Goal: Information Seeking & Learning: Check status

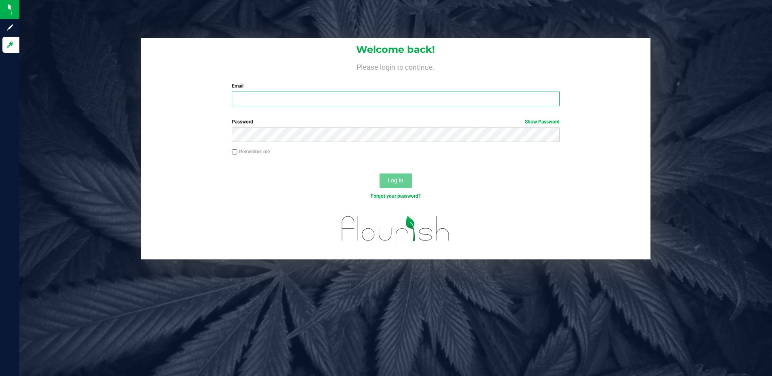
click at [251, 101] on input "Email" at bounding box center [396, 99] width 328 height 15
type input "[EMAIL_ADDRESS][DOMAIN_NAME]"
click at [379, 174] on button "Log In" at bounding box center [395, 181] width 32 height 15
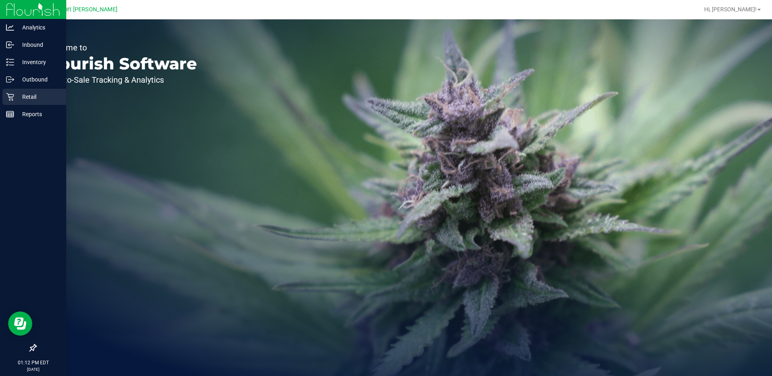
click at [29, 98] on p "Retail" at bounding box center [38, 97] width 48 height 10
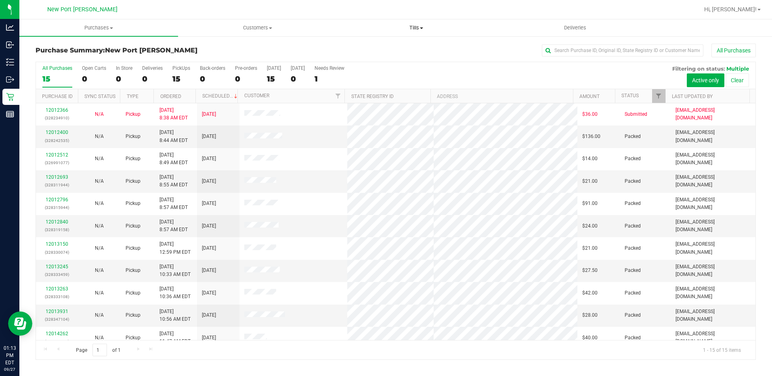
click at [421, 27] on span "Tills" at bounding box center [416, 27] width 158 height 7
click span "Manage tills"
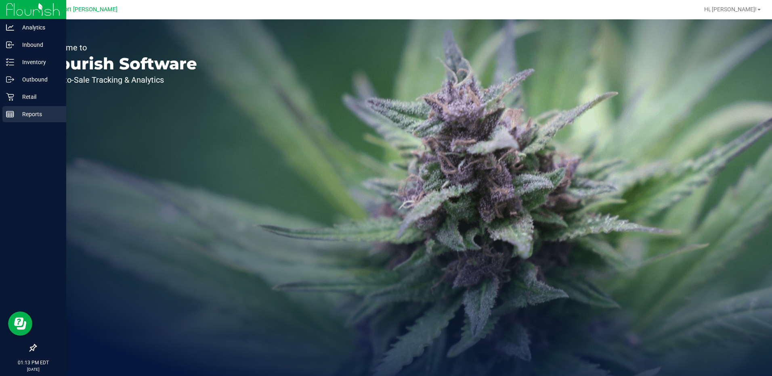
click at [30, 113] on p "Reports" at bounding box center [38, 114] width 48 height 10
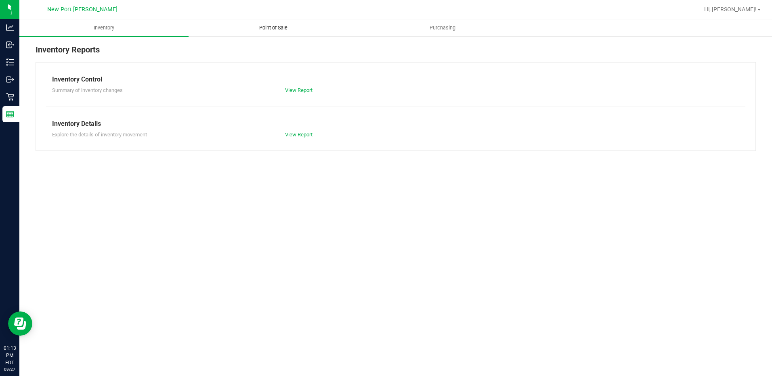
click at [270, 28] on span "Point of Sale" at bounding box center [273, 27] width 50 height 7
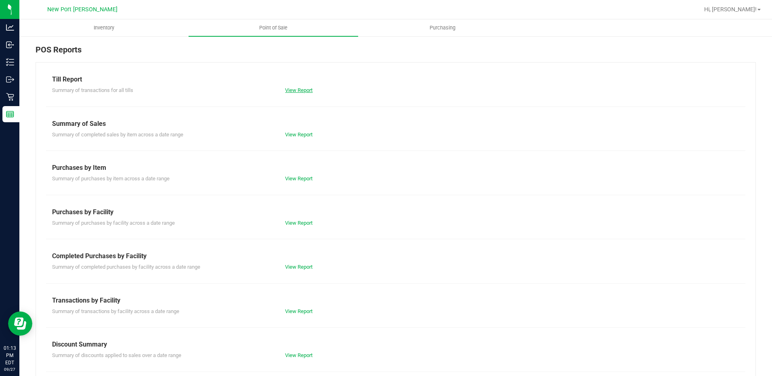
click at [304, 88] on link "View Report" at bounding box center [298, 90] width 27 height 6
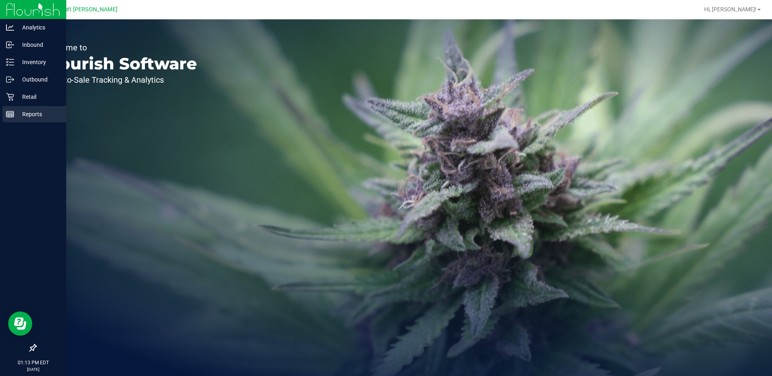
click at [31, 113] on p "Reports" at bounding box center [38, 114] width 48 height 10
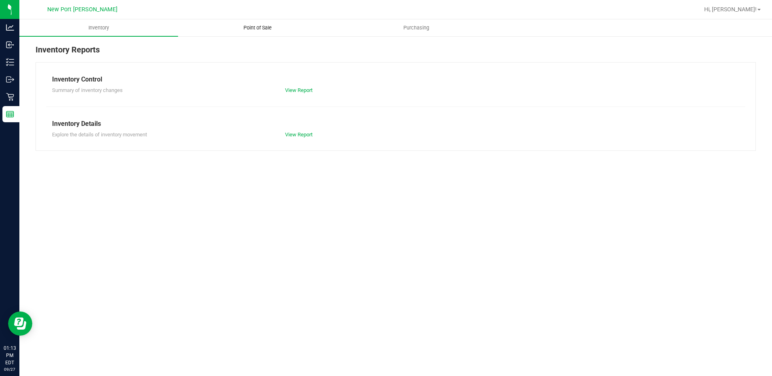
click at [261, 26] on span "Point of Sale" at bounding box center [258, 27] width 50 height 7
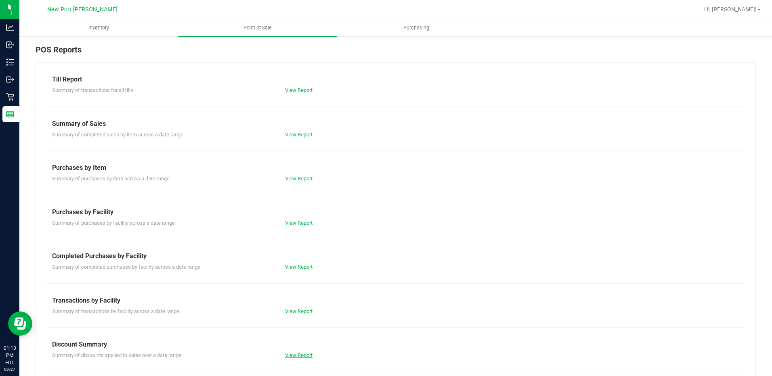
click at [301, 357] on link "View Report" at bounding box center [298, 355] width 27 height 6
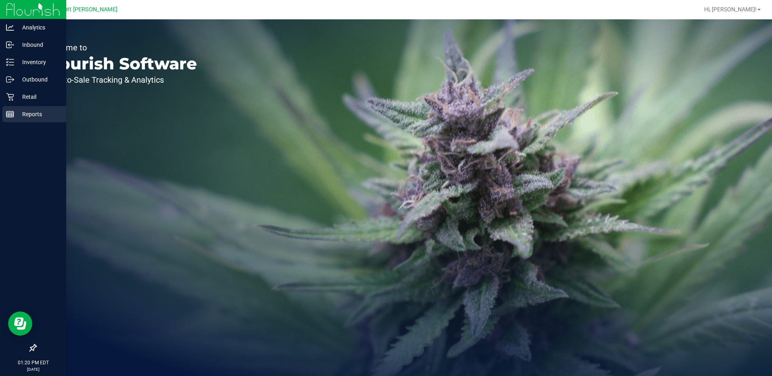
click at [29, 117] on p "Reports" at bounding box center [38, 114] width 48 height 10
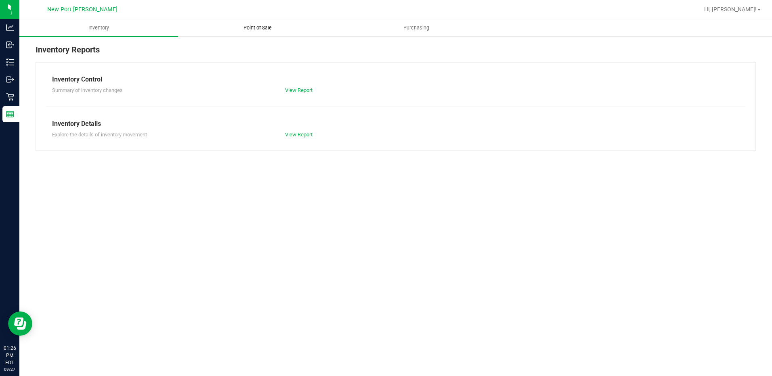
click at [251, 26] on span "Point of Sale" at bounding box center [258, 27] width 50 height 7
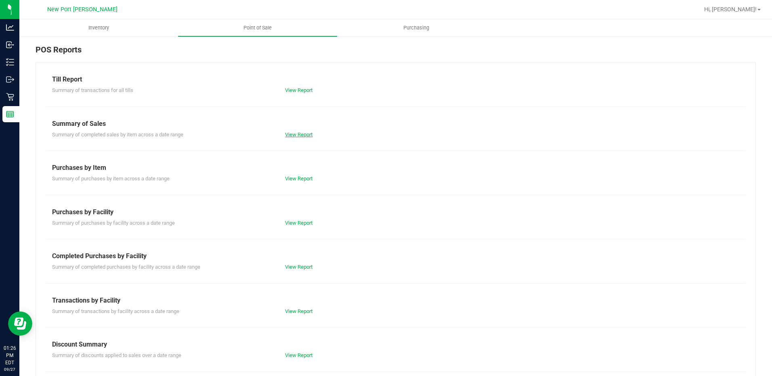
click at [298, 134] on link "View Report" at bounding box center [298, 135] width 27 height 6
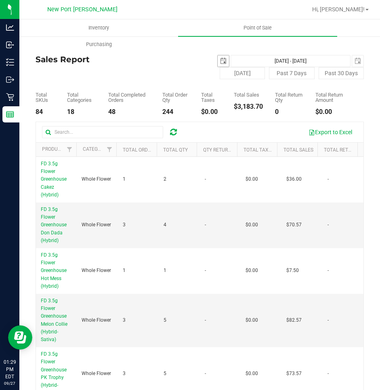
click at [220, 61] on span "select" at bounding box center [223, 61] width 6 height 6
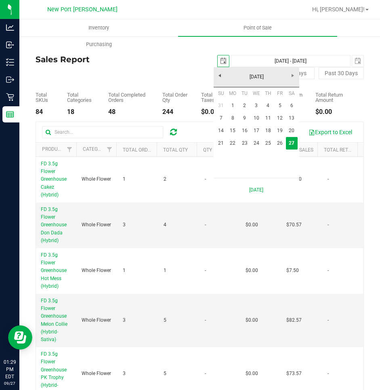
scroll to position [0, 20]
click at [261, 78] on link "September 2025" at bounding box center [256, 77] width 87 height 13
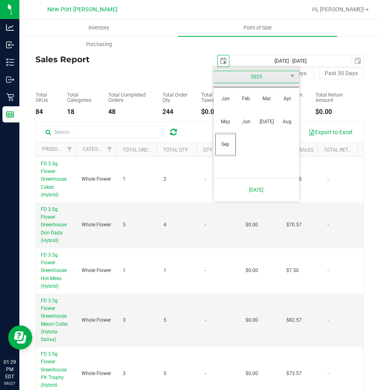
click at [261, 78] on link "2025" at bounding box center [256, 77] width 87 height 13
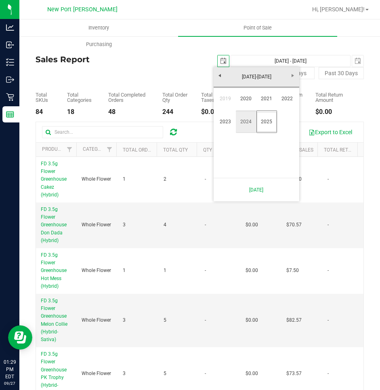
click at [244, 122] on link "2024" at bounding box center [246, 121] width 21 height 21
click at [227, 146] on link "Sep" at bounding box center [225, 144] width 21 height 21
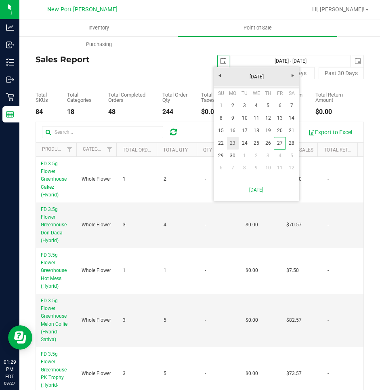
click at [235, 143] on link "23" at bounding box center [233, 143] width 12 height 13
type input "2024-09-23"
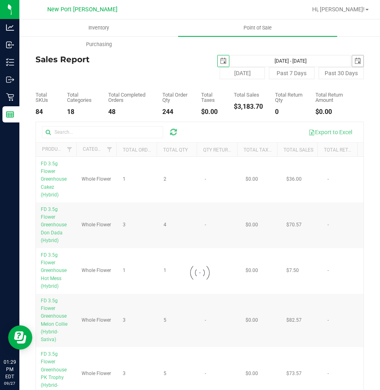
click at [354, 61] on span "select" at bounding box center [357, 61] width 6 height 6
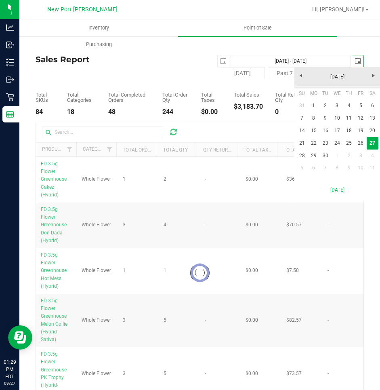
scroll to position [0, 20]
click at [347, 75] on link "September 2025" at bounding box center [337, 77] width 87 height 13
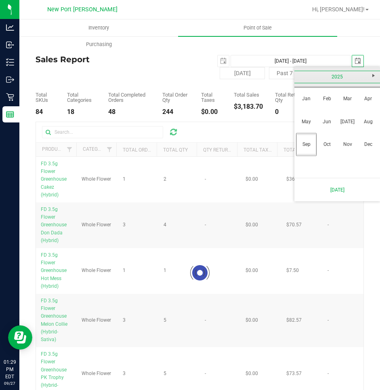
click at [335, 71] on link "2025" at bounding box center [337, 77] width 87 height 13
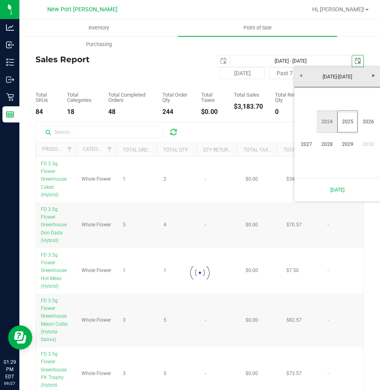
click at [325, 124] on link "2024" at bounding box center [326, 121] width 21 height 21
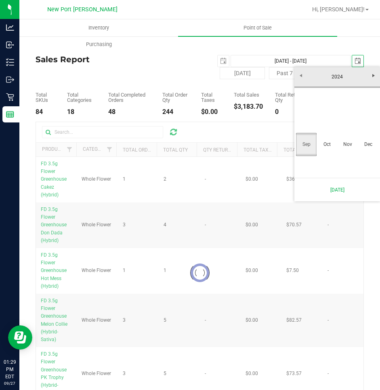
click at [308, 147] on link "Sep" at bounding box center [306, 144] width 21 height 21
click at [300, 153] on link "29" at bounding box center [302, 153] width 12 height 13
type input "Sep 23, 2024 - Sep 29, 2024"
type input "2024-09-29"
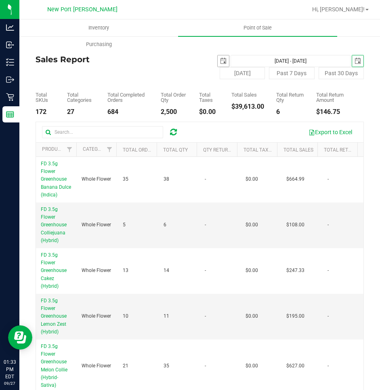
click at [220, 61] on span "select" at bounding box center [223, 61] width 6 height 6
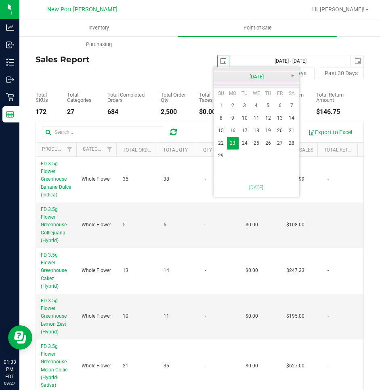
click at [257, 78] on link "September 2024" at bounding box center [256, 77] width 87 height 13
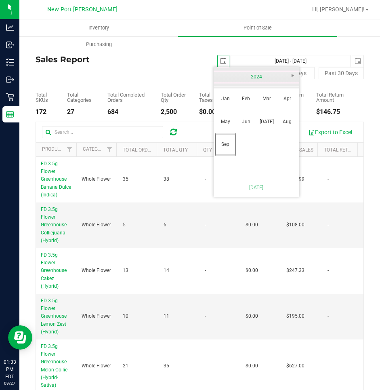
click at [260, 77] on link "2024" at bounding box center [256, 77] width 87 height 13
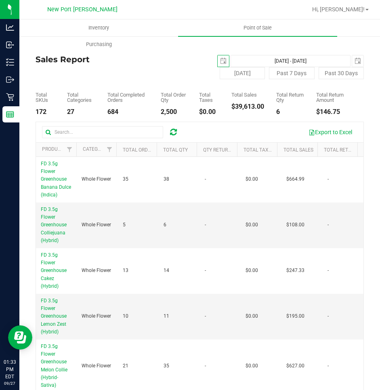
click at [239, 45] on div "Inventory Point of Sale Purchasing" at bounding box center [209, 35] width 380 height 33
click at [354, 61] on span "select" at bounding box center [357, 61] width 6 height 6
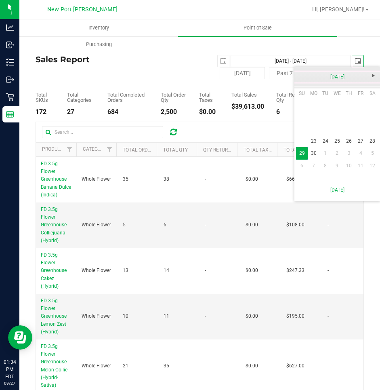
click at [342, 78] on link "September 2024" at bounding box center [337, 77] width 87 height 13
click at [343, 77] on link "2024" at bounding box center [337, 77] width 87 height 13
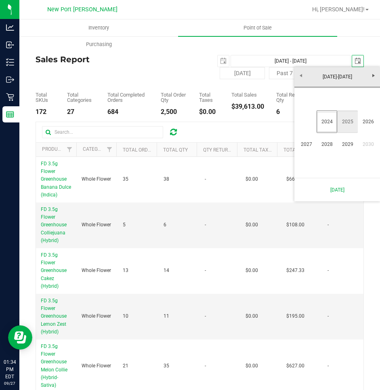
click at [346, 120] on link "2025" at bounding box center [347, 121] width 21 height 21
click at [302, 145] on link "Sep" at bounding box center [306, 144] width 21 height 21
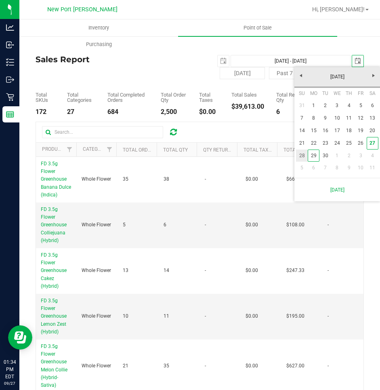
click at [301, 154] on link "28" at bounding box center [302, 155] width 12 height 13
type input "Sep 23, 2024 - Sep 28, 2025"
type input "2025-09-28"
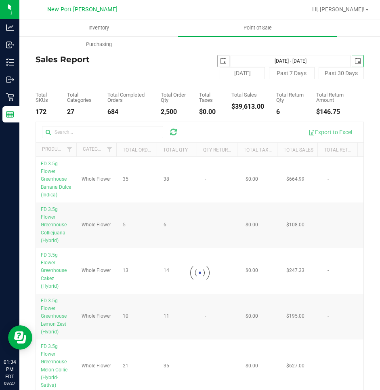
click at [220, 61] on span "select" at bounding box center [223, 61] width 6 height 6
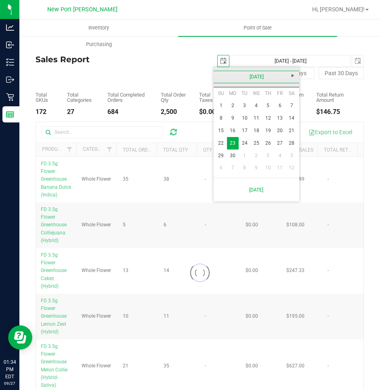
click at [252, 76] on link "September 2024" at bounding box center [256, 77] width 87 height 13
click at [262, 78] on link "2024" at bounding box center [256, 77] width 87 height 13
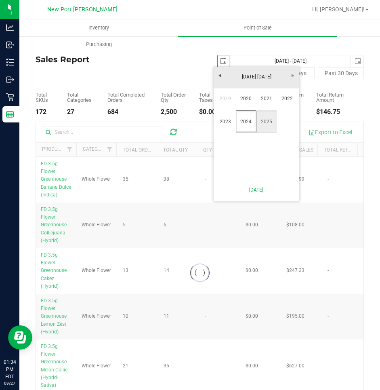
click at [267, 121] on link "2025" at bounding box center [266, 121] width 21 height 21
click at [226, 144] on link "Sep" at bounding box center [225, 144] width 21 height 21
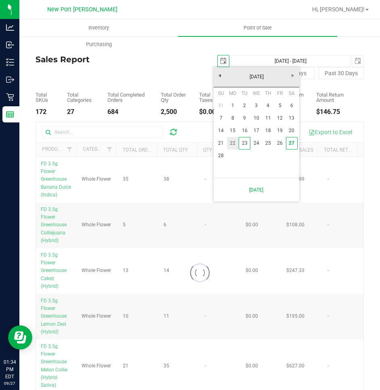
click at [232, 143] on link "22" at bounding box center [233, 143] width 12 height 13
type input "Sep 22, 2025 - Sep 28, 2025"
type input "2025-09-22"
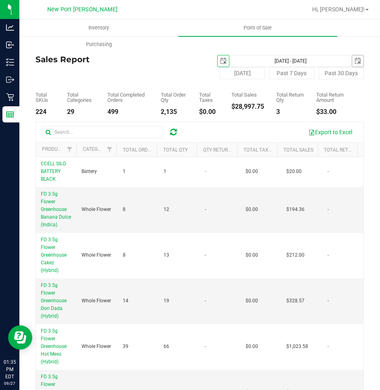
click at [354, 60] on span "select" at bounding box center [357, 61] width 6 height 6
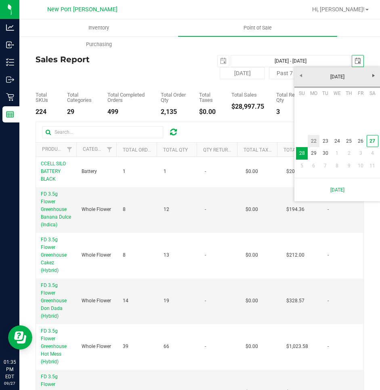
click at [312, 141] on link "22" at bounding box center [314, 141] width 12 height 13
type input "Sep 22, 2025 - Sep 22, 2025"
type input "2025-09-22"
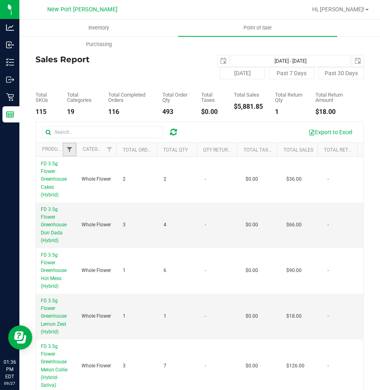
click at [68, 151] on span "Filter" at bounding box center [69, 149] width 6 height 6
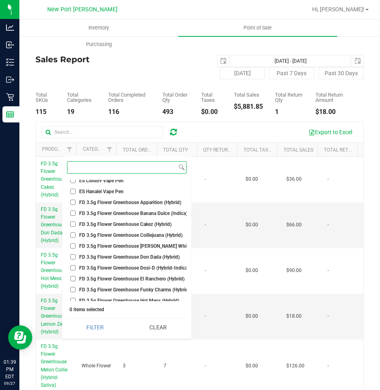
scroll to position [1332, 0]
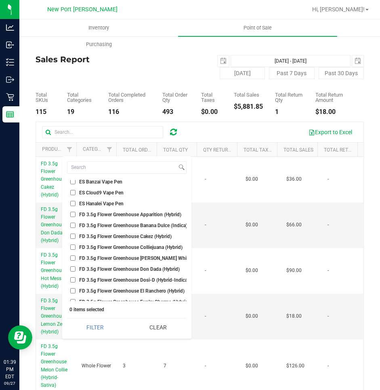
click at [74, 226] on input "FD 3.5g Flower Greenhouse Banana Dulce (Indica)" at bounding box center [72, 224] width 5 height 5
checkbox input "true"
click at [72, 235] on input "FD 3.5g Flower Greenhouse Cakez (Hybrid)" at bounding box center [72, 235] width 5 height 5
checkbox input "true"
click at [73, 270] on input "FD 3.5g Flower Greenhouse Don Dada (Hybrid)" at bounding box center [72, 268] width 5 height 5
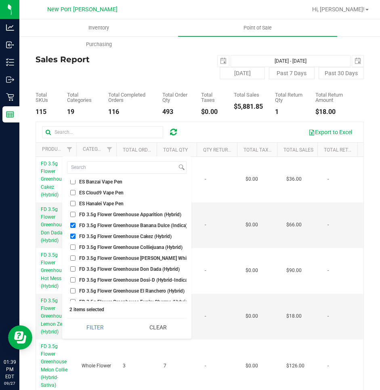
checkbox input "true"
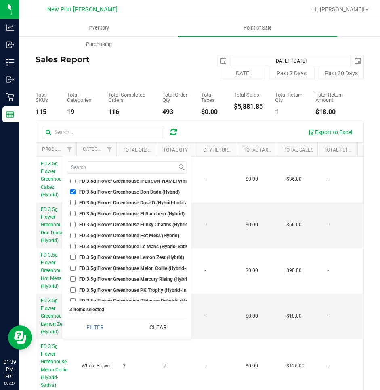
scroll to position [1413, 0]
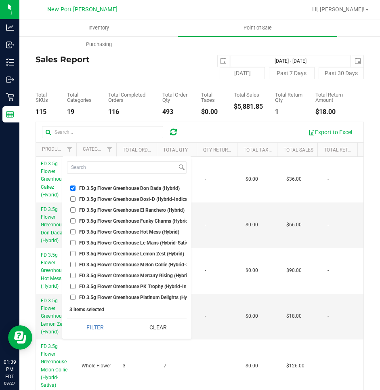
click at [71, 231] on input "FD 3.5g Flower Greenhouse Hot Mess (Hybrid)" at bounding box center [72, 231] width 5 height 5
checkbox input "true"
click at [71, 243] on input "FD 3.5g Flower Greenhouse Le Mans (Hybrid-Sativa)" at bounding box center [72, 242] width 5 height 5
checkbox input "true"
click at [73, 252] on input "FD 3.5g Flower Greenhouse Lemon Zest (Hybrid)" at bounding box center [72, 253] width 5 height 5
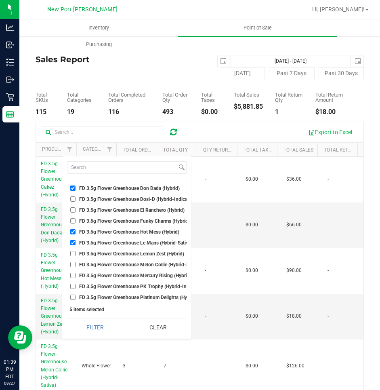
checkbox input "true"
click at [71, 241] on input "FD 3.5g Flower Greenhouse Le Mans (Hybrid-Sativa)" at bounding box center [72, 242] width 5 height 5
checkbox input "false"
click at [72, 265] on input "FD 3.5g Flower Greenhouse Melon Collie (Hybrid-Sativa)" at bounding box center [72, 264] width 5 height 5
checkbox input "true"
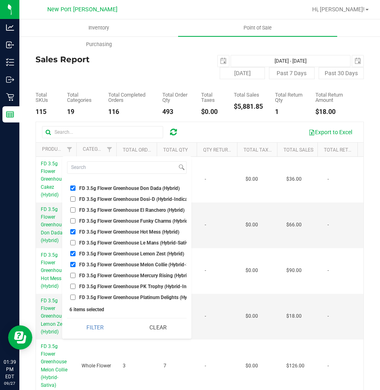
click at [73, 286] on input "FD 3.5g Flower Greenhouse PK Trophy (Hybrid-Indica)" at bounding box center [72, 285] width 5 height 5
checkbox input "true"
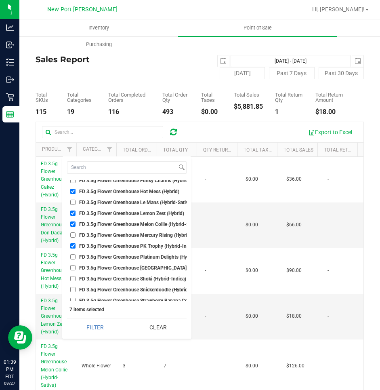
scroll to position [1494, 0]
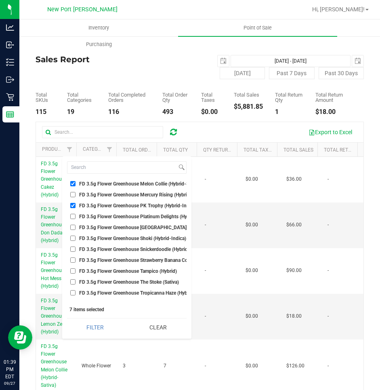
click at [72, 227] on input "FD 3.5g Flower Greenhouse Rainbow Harbor (Hybrid-Indica)" at bounding box center [72, 226] width 5 height 5
checkbox input "true"
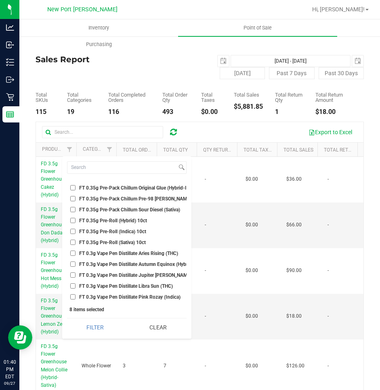
scroll to position [2059, 0]
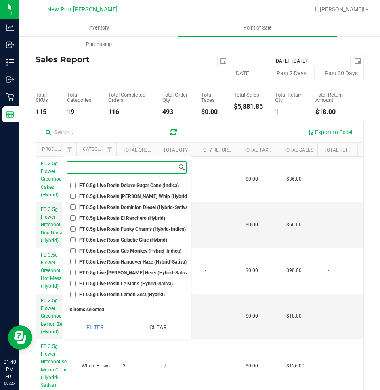
click at [94, 167] on input at bounding box center [121, 167] width 109 height 12
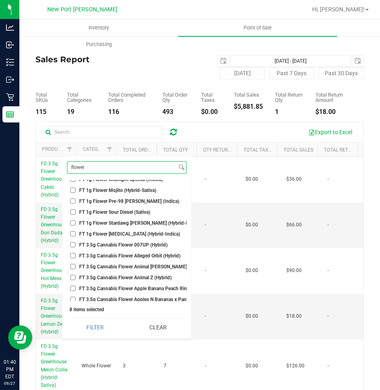
scroll to position [362, 0]
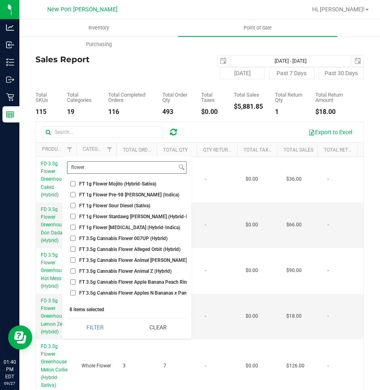
type input "flower"
click at [72, 239] on input "FT 3.5g Cannabis Flower 007UP (Hybrid)" at bounding box center [72, 237] width 5 height 5
checkbox input "true"
click at [72, 250] on input "FT 3.5g Cannabis Flower Alleged Orbit (Hybrid)" at bounding box center [72, 248] width 5 height 5
checkbox input "true"
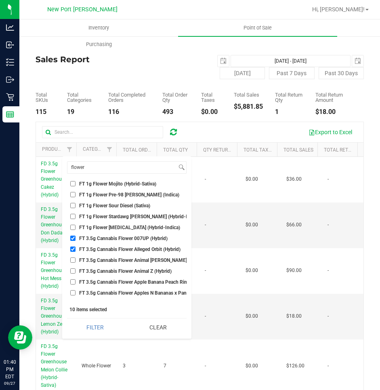
click at [73, 260] on input "FT 3.5g Cannabis Flower Animal Larry (Indica)" at bounding box center [72, 259] width 5 height 5
checkbox input "true"
click at [73, 271] on input "FT 3.5g Cannabis Flower Animal Z (Hybrid)" at bounding box center [72, 270] width 5 height 5
checkbox input "true"
click at [73, 282] on input "FT 3.5g Cannabis Flower Apple Banana Peach Ringz (Hybrid)" at bounding box center [72, 281] width 5 height 5
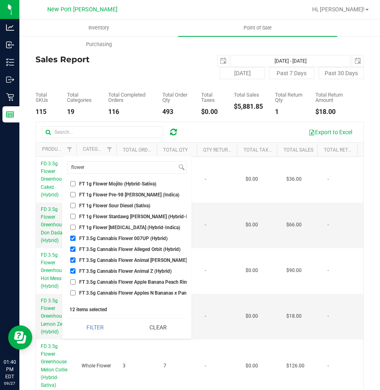
checkbox input "true"
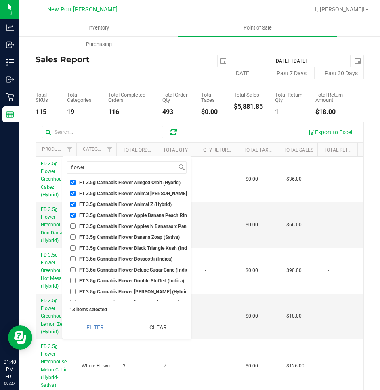
scroll to position [443, 0]
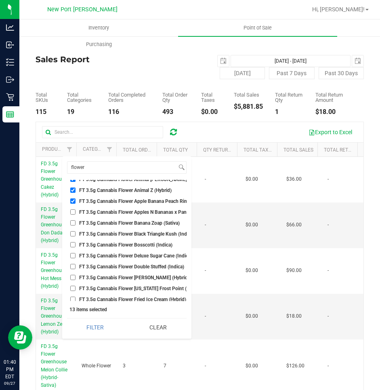
click at [73, 189] on input "FT 3.5g Cannabis Flower Animal Z (Hybrid)" at bounding box center [72, 189] width 5 height 5
checkbox input "false"
click at [71, 212] on input "FT 3.5g Cannabis Flower Apples N Bananas x Pancakes Jealousy (Hybrid)" at bounding box center [72, 211] width 5 height 5
checkbox input "true"
click at [74, 235] on input "FT 3.5g Cannabis Flower Black Triangle Kush (Indica)" at bounding box center [72, 233] width 5 height 5
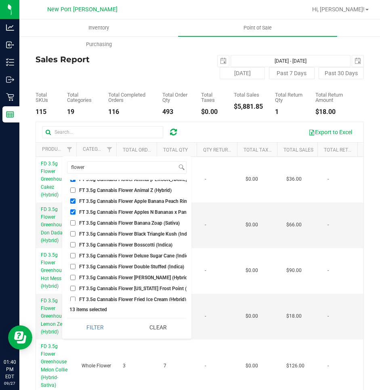
checkbox input "true"
click at [73, 246] on input "FT 3.5g Cannabis Flower Bosscotti (Indica)" at bounding box center [72, 244] width 5 height 5
checkbox input "true"
click at [71, 258] on li "FT 3.5g Cannabis Flower Deluxe Sugar Cane (Indica)" at bounding box center [126, 255] width 119 height 8
click at [73, 265] on input "FT 3.5g Cannabis Flower Double Stuffed (Indica)" at bounding box center [72, 266] width 5 height 5
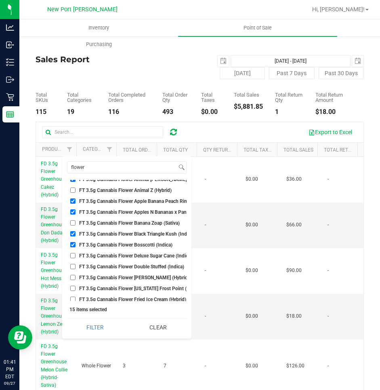
checkbox input "true"
click at [73, 254] on input "FT 3.5g Cannabis Flower Deluxe Sugar Cane (Indica)" at bounding box center [72, 255] width 5 height 5
checkbox input "true"
click at [72, 278] on input "FT 3.5g Cannabis Flower Dulce De Fresa (Hybrid)" at bounding box center [72, 276] width 5 height 5
checkbox input "true"
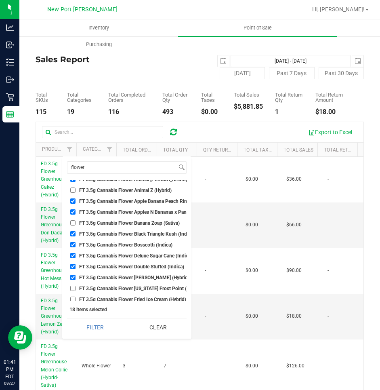
scroll to position [484, 0]
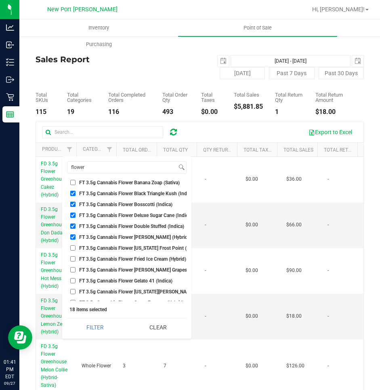
click at [73, 247] on input "FT 3.5g Cannabis Flower Florida Frost Point (Hybrid)" at bounding box center [72, 247] width 5 height 5
checkbox input "true"
click at [71, 260] on input "FT 3.5g Cannabis Flower Fried Ice Cream (Hybrid)" at bounding box center [72, 258] width 5 height 5
checkbox input "true"
click at [71, 271] on input "FT 3.5g Cannabis Flower Gaspar's Grapes (Hybrid)" at bounding box center [72, 269] width 5 height 5
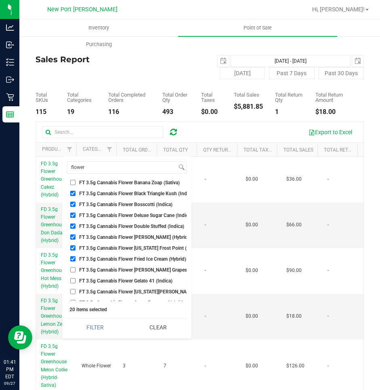
checkbox input "true"
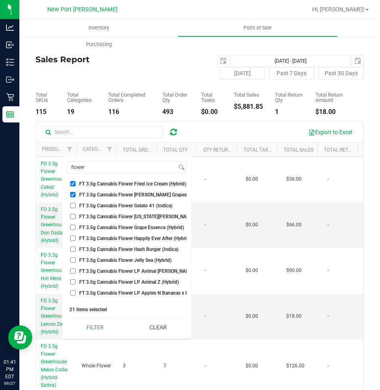
scroll to position [564, 0]
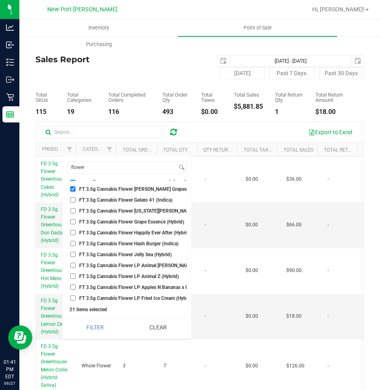
click at [71, 211] on input "FT 3.5g Cannabis Flower Georgia Runtz (Hybrid)" at bounding box center [72, 210] width 5 height 5
checkbox input "true"
click at [73, 221] on input "FT 3.5g Cannabis Flower Grape Essence (Hybrid)" at bounding box center [72, 221] width 5 height 5
checkbox input "true"
click at [74, 243] on input "FT 3.5g Cannabis Flower Hash Burger (Indica)" at bounding box center [72, 243] width 5 height 5
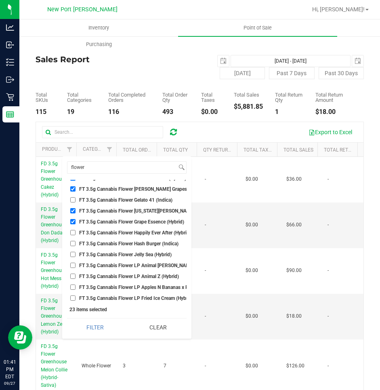
checkbox input "true"
click at [73, 253] on input "FT 3.5g Cannabis Flower Jelly Sea (Hybrid)" at bounding box center [72, 253] width 5 height 5
checkbox input "true"
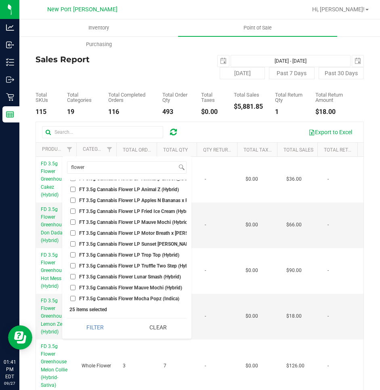
scroll to position [685, 0]
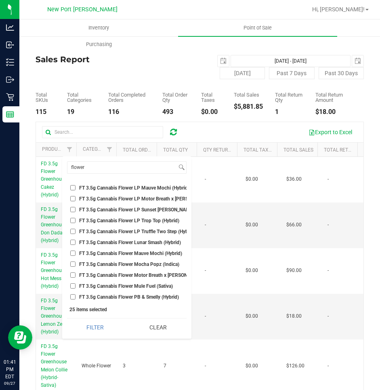
click at [72, 241] on input "FT 3.5g Cannabis Flower Lunar Smash (Hybrid)" at bounding box center [72, 241] width 5 height 5
checkbox input "true"
click at [73, 254] on input "FT 3.5g Cannabis Flower Mauve Mochi (Hybrid)" at bounding box center [72, 252] width 5 height 5
checkbox input "true"
click at [73, 275] on input "FT 3.5g Cannabis Flower Motor Breath x Mike Larry (Hybrid)" at bounding box center [72, 274] width 5 height 5
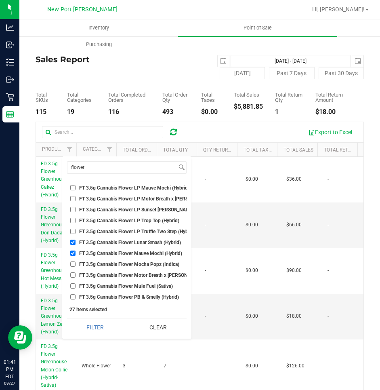
checkbox input "true"
click at [73, 284] on input "FT 3.5g Cannabis Flower Mule Fuel (Sativa)" at bounding box center [72, 285] width 5 height 5
checkbox input "true"
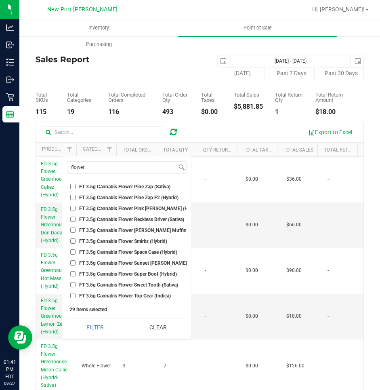
scroll to position [726, 0]
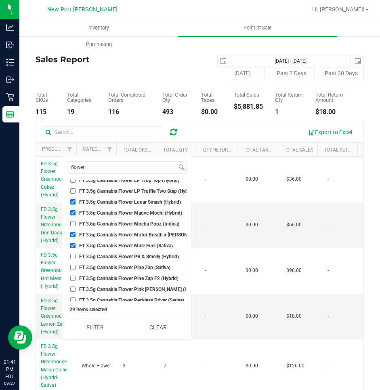
click at [71, 257] on input "FT 3.5g Cannabis Flower PB & Smelly (Hybrid)" at bounding box center [72, 255] width 5 height 5
checkbox input "true"
click at [71, 268] on input "FT 3.5g Cannabis Flower Pine Zap (Sativa)" at bounding box center [72, 266] width 5 height 5
checkbox input "true"
click at [73, 278] on input "FT 3.5g Cannabis Flower Pine Zap F2 (Hybrid)" at bounding box center [72, 277] width 5 height 5
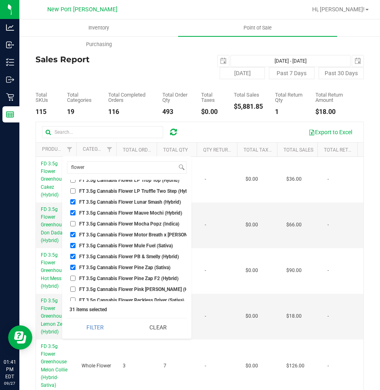
checkbox input "true"
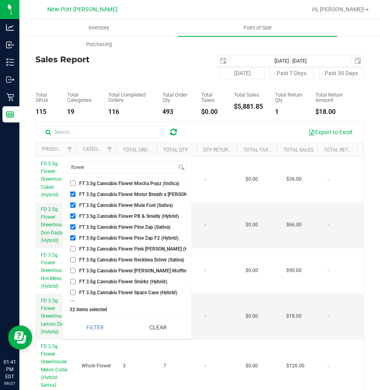
click at [73, 260] on input "FT 3.5g Cannabis Flower Reckless Driver (Sativa)" at bounding box center [72, 259] width 5 height 5
checkbox input "true"
click at [73, 270] on input "FT 3.5g Cannabis Flower Runtz Muffin (Indica)" at bounding box center [72, 270] width 5 height 5
checkbox input "true"
click at [72, 292] on input "FT 3.5g Cannabis Flower Space Case (Hybrid)" at bounding box center [72, 291] width 5 height 5
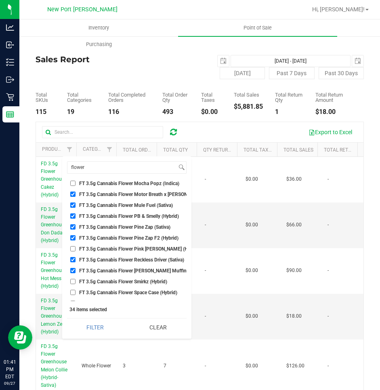
checkbox input "true"
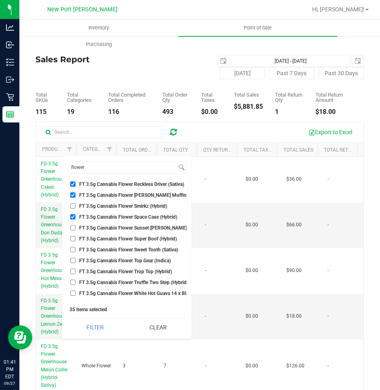
scroll to position [847, 0]
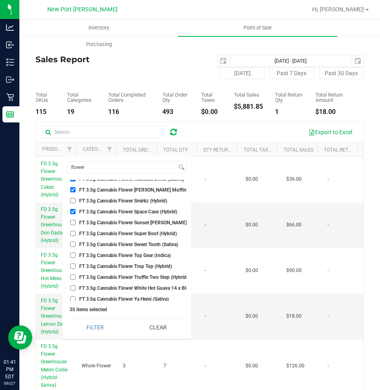
click at [71, 222] on input "FT 3.5g Cannabis Flower Sunset Runtz (Hybrid-Indica)" at bounding box center [72, 222] width 5 height 5
checkbox input "true"
click at [71, 233] on input "FT 3.5g Cannabis Flower Super Boof (Hybrid)" at bounding box center [72, 232] width 5 height 5
checkbox input "true"
click at [72, 243] on input "FT 3.5g Cannabis Flower Sweet Tooth (Sativa)" at bounding box center [72, 243] width 5 height 5
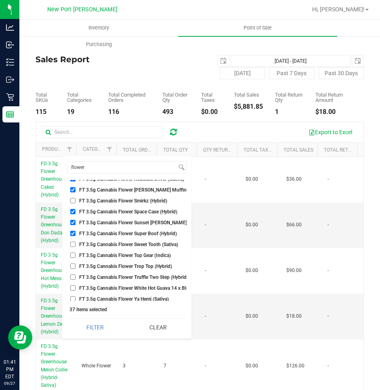
checkbox input "true"
click at [72, 255] on input "FT 3.5g Cannabis Flower Top Gear (Indica)" at bounding box center [72, 254] width 5 height 5
checkbox input "true"
click at [72, 267] on input "FT 3.5g Cannabis Flower Trop Top (Hybrid)" at bounding box center [72, 265] width 5 height 5
checkbox input "true"
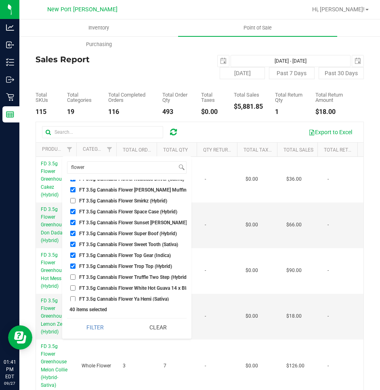
click at [71, 277] on input "FT 3.5g Cannabis Flower Truffle Two Step (Hybrid)" at bounding box center [72, 276] width 5 height 5
checkbox input "true"
click at [72, 289] on input "FT 3.5g Cannabis Flower White Hot Guava 14 x Black Velvet (Hybrid)" at bounding box center [72, 287] width 5 height 5
checkbox input "true"
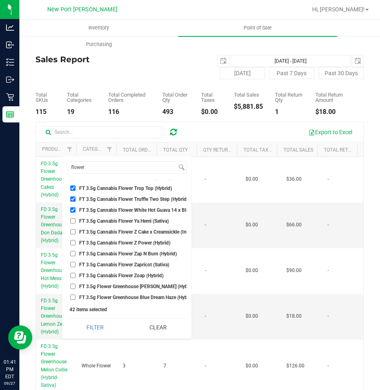
scroll to position [928, 0]
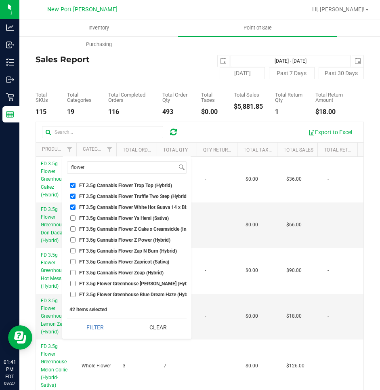
click at [73, 217] on input "FT 3.5g Cannabis Flower Ya Hemi (Sativa)" at bounding box center [72, 217] width 5 height 5
click at [73, 218] on input "FT 3.5g Cannabis Flower Ya Hemi (Sativa)" at bounding box center [72, 217] width 5 height 5
checkbox input "false"
click at [73, 228] on input "FT 3.5g Cannabis Flower Z Cake x Creamsickle (Indica)" at bounding box center [72, 228] width 5 height 5
checkbox input "true"
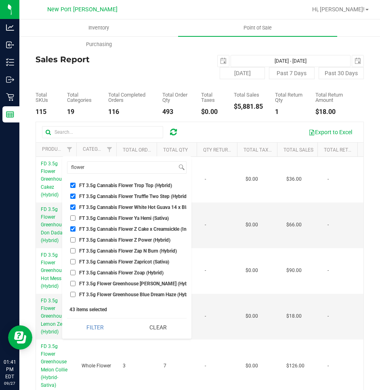
click at [72, 239] on input "FT 3.5g Cannabis Flower Z Power (Hybrid)" at bounding box center [72, 239] width 5 height 5
checkbox input "true"
click at [72, 273] on input "FT 3.5g Cannabis Flower Zoap (Hybrid)" at bounding box center [72, 272] width 5 height 5
checkbox input "true"
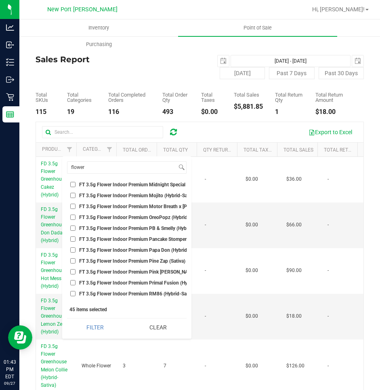
scroll to position [1775, 0]
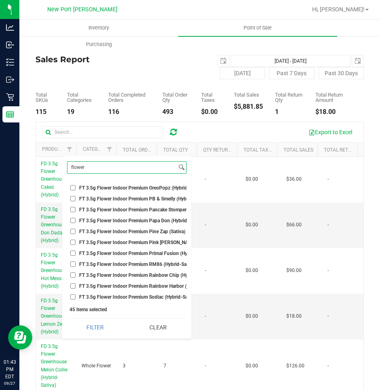
click at [105, 168] on input "flower" at bounding box center [121, 167] width 109 height 12
type input "f"
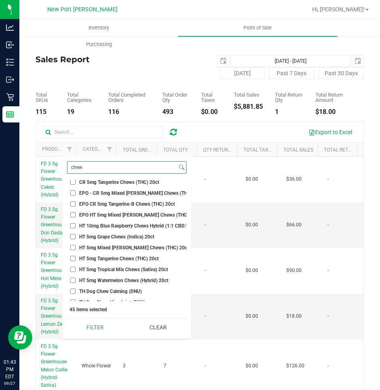
scroll to position [40, 0]
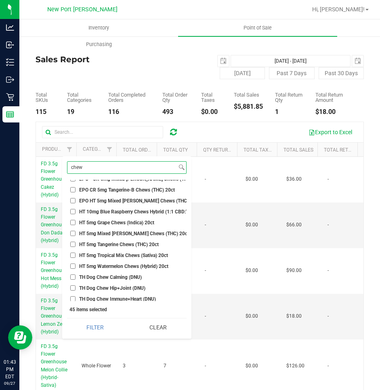
type input "chew"
click at [72, 211] on input "HT 10mg Blue Raspberry Chews Hybrid (1:1 CBD:THC) 20ct" at bounding box center [72, 211] width 5 height 5
checkbox input "true"
click at [71, 223] on input "HT 5mg Grape Chews (Indica) 20ct" at bounding box center [72, 222] width 5 height 5
checkbox input "true"
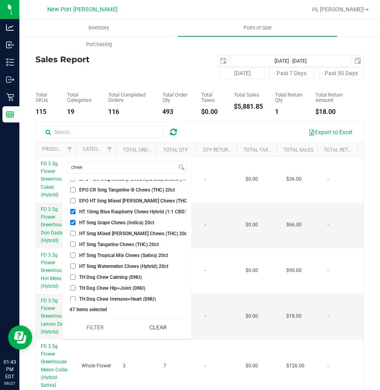
click at [72, 233] on input "HT 5mg Mixed Berry Chews (THC) 20ct" at bounding box center [72, 232] width 5 height 5
checkbox input "true"
click at [71, 244] on input "HT 5mg Tangerine Chews (THC) 20ct" at bounding box center [72, 243] width 5 height 5
checkbox input "true"
click at [72, 252] on input "HT 5mg Tropical Mix Chews (Sativa) 20ct" at bounding box center [72, 254] width 5 height 5
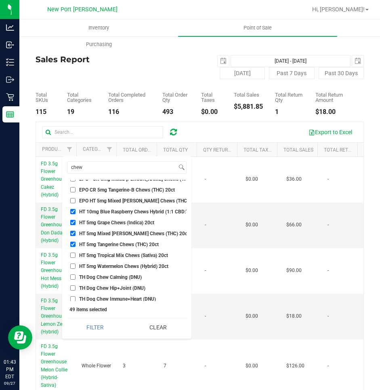
checkbox input "true"
click at [72, 266] on input "HT 5mg Watermelon Chews (Hybrid) 20ct" at bounding box center [72, 265] width 5 height 5
checkbox input "true"
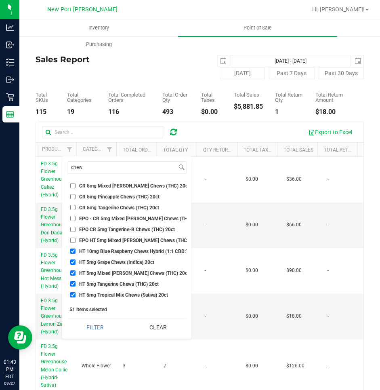
scroll to position [0, 0]
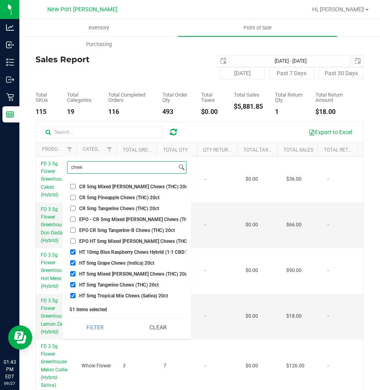
click at [92, 165] on input "chew" at bounding box center [121, 167] width 109 height 12
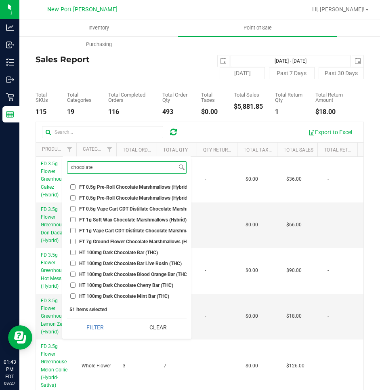
scroll to position [40, 0]
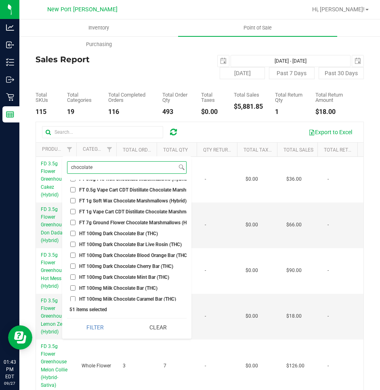
type input "chocolate"
click at [73, 233] on input "HT 100mg Dark Chocolate Bar (THC)" at bounding box center [72, 232] width 5 height 5
checkbox input "true"
click at [73, 245] on input "HT 100mg Dark Chocolate Bar Live Rosin (THC)" at bounding box center [72, 243] width 5 height 5
checkbox input "true"
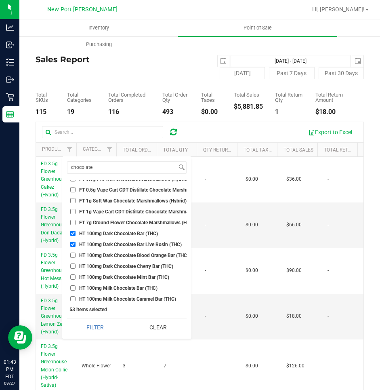
click at [71, 276] on input "HT 100mg Dark Chocolate Mint Bar (THC)" at bounding box center [72, 276] width 5 height 5
checkbox input "true"
click at [72, 288] on input "HT 100mg Milk Chocolate Bar (THC)" at bounding box center [72, 287] width 5 height 5
checkbox input "true"
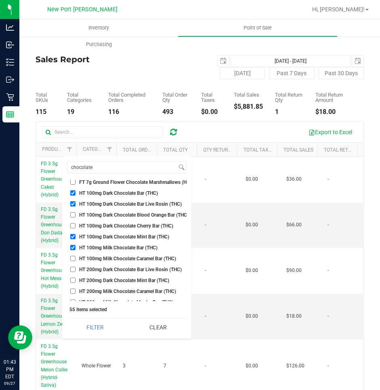
click at [72, 259] on input "HT 100mg Milk Chocolate Caramel Bar (THC)" at bounding box center [72, 258] width 5 height 5
checkbox input "true"
click at [73, 269] on input "HT 200mg Dark Chocolate Bar Live Rosin (THC)" at bounding box center [72, 268] width 5 height 5
checkbox input "true"
click at [103, 170] on input "chocolate" at bounding box center [121, 167] width 109 height 12
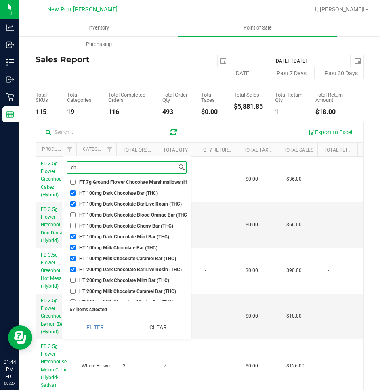
type input "c"
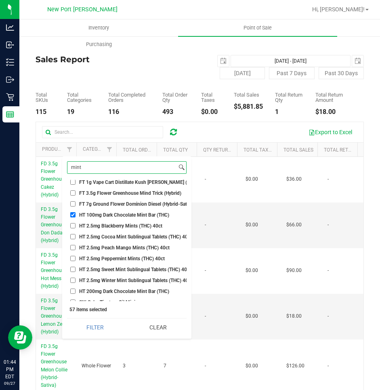
scroll to position [38, 0]
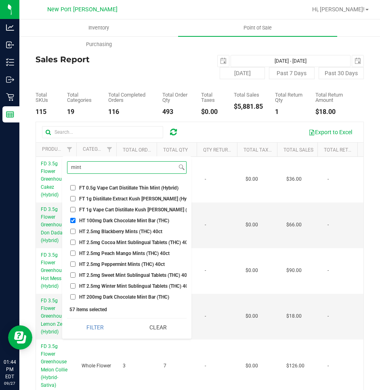
type input "mint"
click at [73, 228] on input "HT 2.5mg Blackberry Mints (THC) 40ct" at bounding box center [72, 230] width 5 height 5
checkbox input "true"
click at [73, 250] on input "HT 2.5mg Peach Mango Mints (THC) 40ct" at bounding box center [72, 252] width 5 height 5
checkbox input "true"
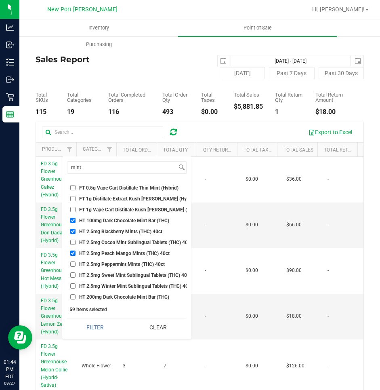
click at [73, 261] on input "HT 2.5mg Peppermint Mints (THC) 40ct" at bounding box center [72, 263] width 5 height 5
checkbox input "true"
click at [103, 167] on input "mint" at bounding box center [121, 167] width 109 height 12
type input "m"
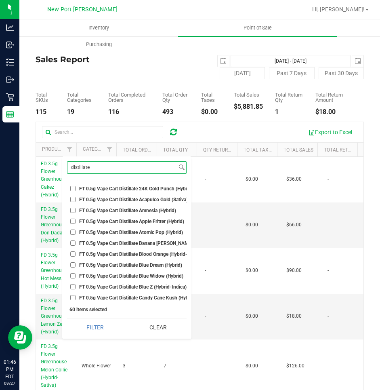
scroll to position [1211, 0]
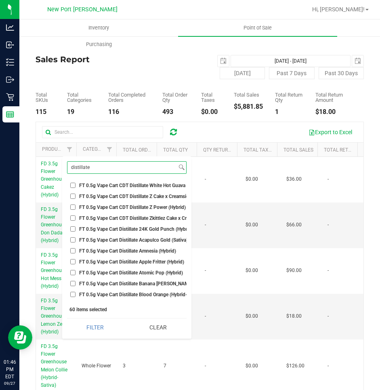
type input "distillate"
click at [71, 229] on input "FT 0.5g Vape Cart Distillate 24K Gold Punch (Hybrid)" at bounding box center [72, 228] width 5 height 5
click at [74, 228] on input "FT 0.5g Vape Cart Distillate 24K Gold Punch (Hybrid)" at bounding box center [72, 228] width 5 height 5
checkbox input "false"
click at [72, 240] on input "FT 0.5g Vape Cart Distillate Acapulco Gold (Sativa)" at bounding box center [72, 239] width 5 height 5
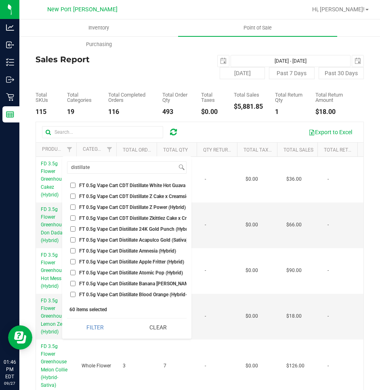
checkbox input "true"
click at [73, 251] on input "FT 0.5g Vape Cart Distillate Amnesia (Hybrid)" at bounding box center [72, 250] width 5 height 5
checkbox input "true"
click at [73, 283] on input "FT 0.5g Vape Cart Distillate Banana Runtz (Hybrid)" at bounding box center [72, 283] width 5 height 5
checkbox input "true"
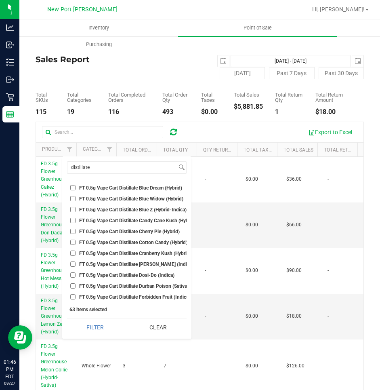
scroll to position [1372, 0]
click at [71, 220] on input "FT 0.5g Vape Cart Distillate Donny Burger (Indica)" at bounding box center [72, 219] width 5 height 5
checkbox input "true"
click at [73, 230] on input "FT 0.5g Vape Cart Distillate Dosi-Do (Indica)" at bounding box center [72, 230] width 5 height 5
checkbox input "true"
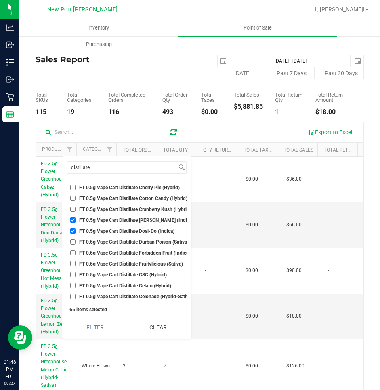
click at [72, 241] on input "FT 0.5g Vape Cart Distillate Durban Poison (Sativa)" at bounding box center [72, 241] width 5 height 5
checkbox input "true"
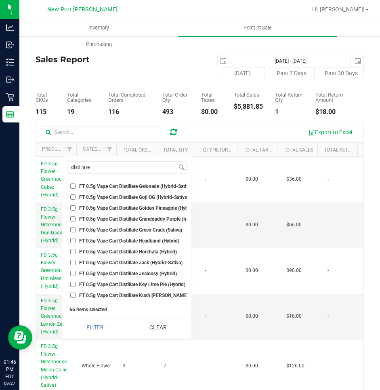
scroll to position [1494, 0]
click at [72, 219] on input "FT 0.5g Vape Cart Distillate Green Crack (Sativa)" at bounding box center [72, 218] width 5 height 5
checkbox input "true"
click at [73, 250] on input "FT 0.5g Vape Cart Distillate Jack (Hybrid-Sativa)" at bounding box center [72, 251] width 5 height 5
checkbox input "true"
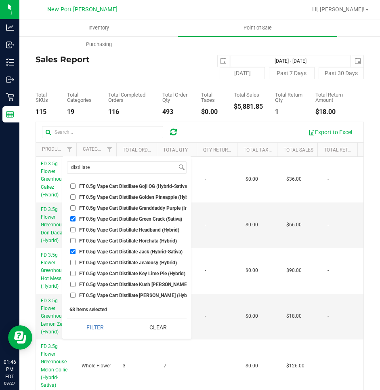
click at [72, 262] on input "FT 0.5g Vape Cart Distillate Jealousy (Hybrid)" at bounding box center [72, 262] width 5 height 5
checkbox input "true"
click at [72, 272] on input "FT 0.5g Vape Cart Distillate Key Lime Pie (Hybrid)" at bounding box center [72, 272] width 5 height 5
checkbox input "true"
click at [72, 285] on input "FT 0.5g Vape Cart Distillate Kush Mintz (Hybrid)" at bounding box center [72, 283] width 5 height 5
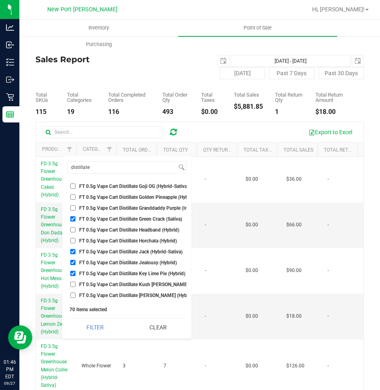
checkbox input "true"
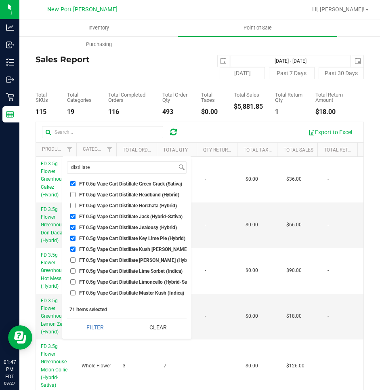
scroll to position [1574, 0]
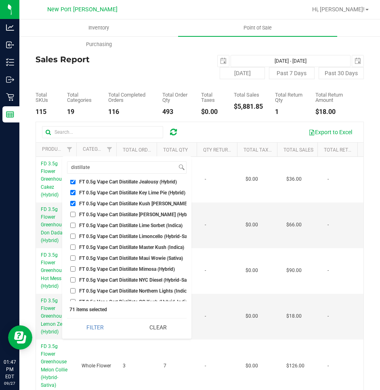
click at [72, 247] on input "FT 0.5g Vape Cart Distillate Master Kush (Indica)" at bounding box center [72, 246] width 5 height 5
checkbox input "true"
click at [72, 268] on input "FT 0.5g Vape Cart Distillate Mimosa (Hybrid)" at bounding box center [72, 268] width 5 height 5
checkbox input "true"
click at [72, 280] on input "FT 0.5g Vape Cart Distillate NYC Diesel (Hybrid-Sativa)" at bounding box center [72, 279] width 5 height 5
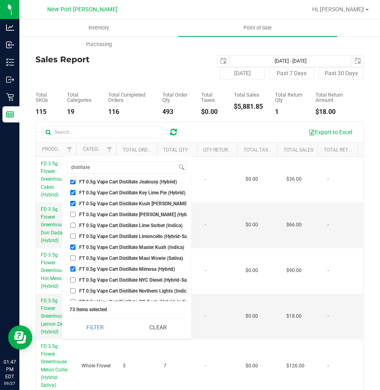
checkbox input "true"
click at [73, 289] on input "FT 0.5g Vape Cart Distillate Northern Lights (Indica)" at bounding box center [72, 290] width 5 height 5
checkbox input "true"
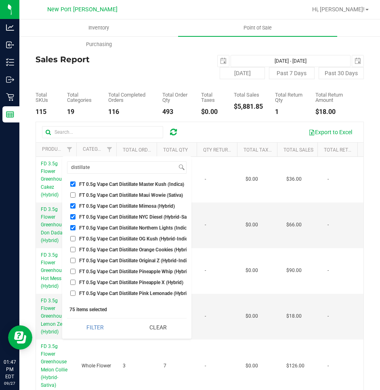
scroll to position [1655, 0]
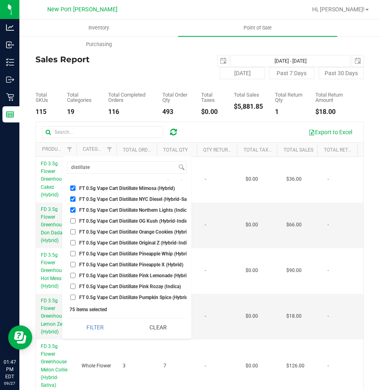
click at [72, 244] on input "FT 0.5g Vape Cart Distillate Original Z (Hybrid-Indica)" at bounding box center [72, 242] width 5 height 5
checkbox input "true"
click at [71, 265] on input "FT 0.5g Vape Cart Distillate Pineapple X (Hybrid)" at bounding box center [72, 264] width 5 height 5
checkbox input "true"
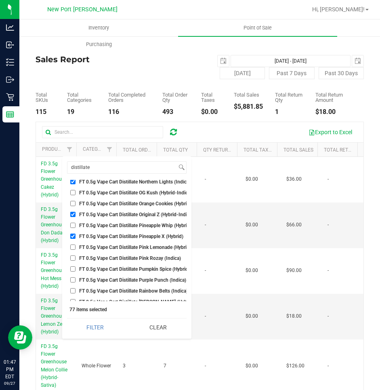
scroll to position [1695, 0]
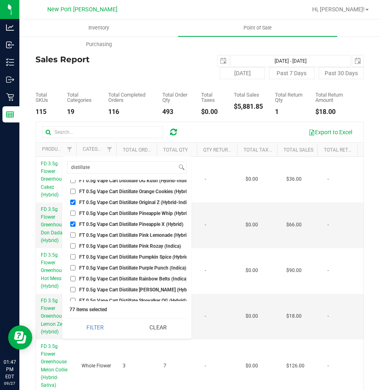
click at [72, 256] on input "FT 0.5g Vape Cart Distillate Pumpkin Spice (Hybrid-Indica)" at bounding box center [72, 256] width 5 height 5
checkbox input "true"
click at [73, 266] on input "FT 0.5g Vape Cart Distillate Purple Punch (Indica)" at bounding box center [72, 267] width 5 height 5
checkbox input "true"
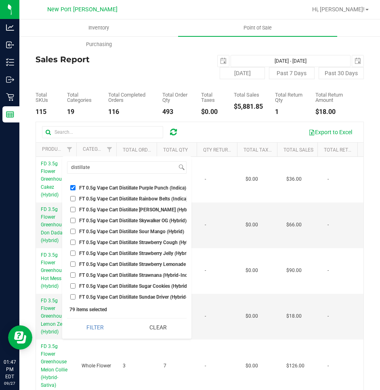
scroll to position [1776, 0]
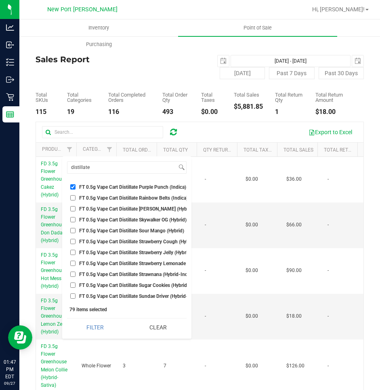
click at [74, 241] on input "FT 0.5g Vape Cart Distillate Strawberry Cough (Hybrid-Sativa)" at bounding box center [72, 241] width 5 height 5
checkbox input "true"
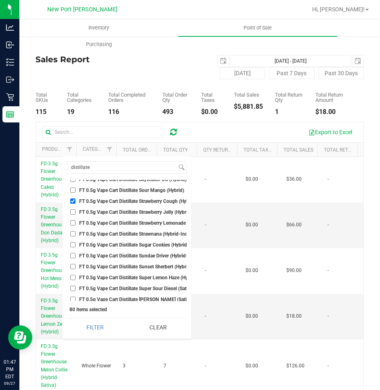
scroll to position [1857, 0]
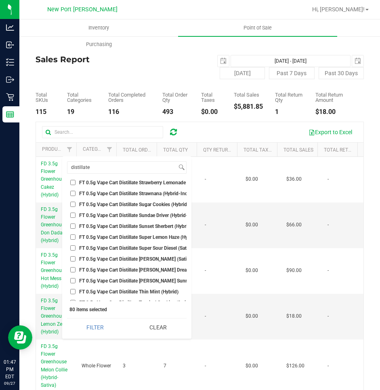
click at [72, 269] on input "FT 0.5g Vape Cart Distillate Tangie Dream (Sativa)" at bounding box center [72, 269] width 5 height 5
checkbox input "true"
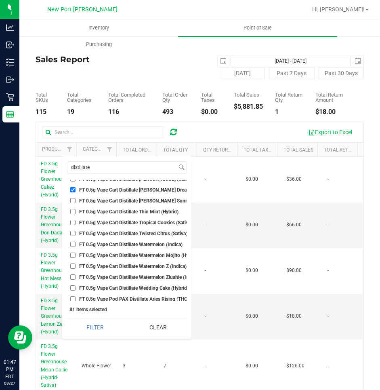
scroll to position [1938, 0]
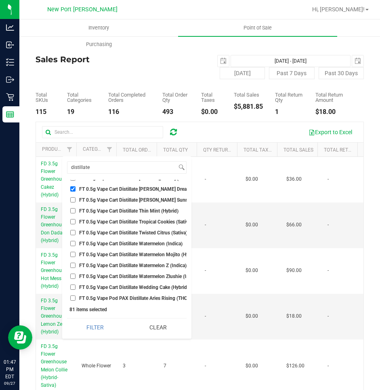
click at [72, 219] on input "FT 0.5g Vape Cart Distillate Tropical Cookies (Sativa)" at bounding box center [72, 221] width 5 height 5
checkbox input "true"
click at [72, 254] on input "FT 0.5g Vape Cart Distillate Watermelon Mojito (Hybrid)" at bounding box center [72, 253] width 5 height 5
checkbox input "true"
click at [73, 266] on input "FT 0.5g Vape Cart Distillate Watermelon Z (Indica)" at bounding box center [72, 264] width 5 height 5
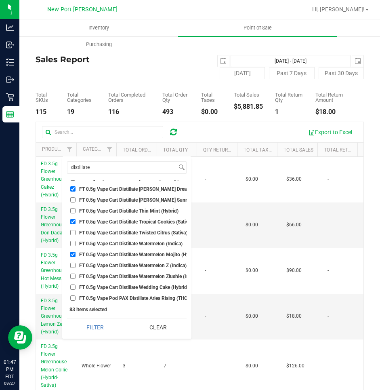
checkbox input "true"
click at [73, 276] on input "FT 0.5g Vape Cart Distillate Watermelon Zlushie (Indica)" at bounding box center [72, 275] width 5 height 5
checkbox input "true"
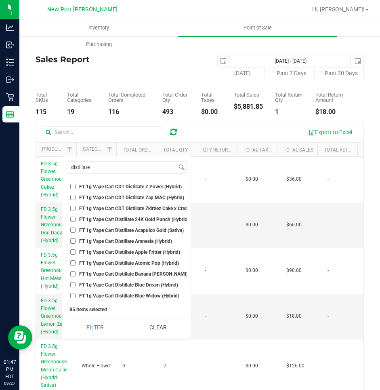
scroll to position [3673, 0]
click at [73, 230] on input "FT 1g Vape Cart Distillate Acapulco Gold (Sativa)" at bounding box center [72, 229] width 5 height 5
checkbox input "true"
click at [71, 242] on input "FT 1g Vape Cart Distillate Amnesia (Hybrid)" at bounding box center [72, 240] width 5 height 5
checkbox input "true"
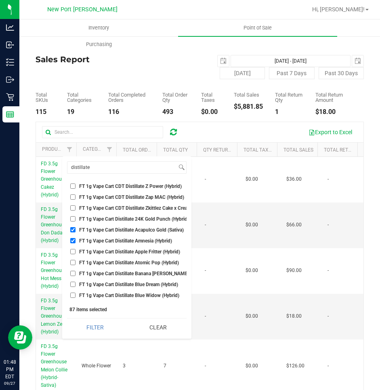
click at [72, 272] on input "FT 1g Vape Cart Distillate Banana Runtz (Hybrid)" at bounding box center [72, 272] width 5 height 5
checkbox input "true"
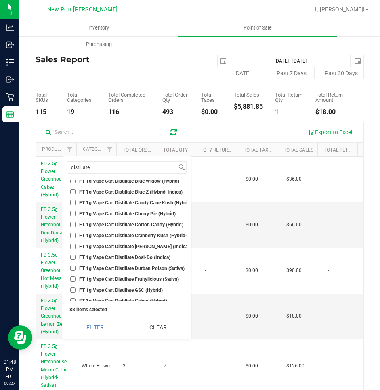
scroll to position [3794, 0]
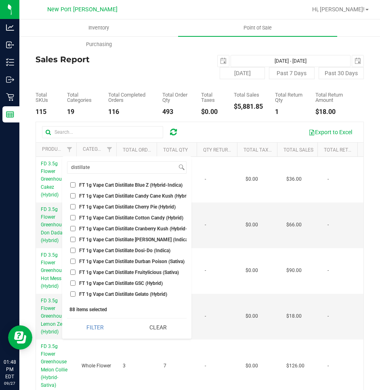
click at [73, 185] on input "FT 1g Vape Cart Distillate Blue Z (Hybrid-Indica)" at bounding box center [72, 184] width 5 height 5
checkbox input "true"
click at [72, 240] on input "FT 1g Vape Cart Distillate Donny Burger (Indica)" at bounding box center [72, 239] width 5 height 5
checkbox input "true"
click at [73, 250] on input "FT 1g Vape Cart Distillate Dosi-Do (Indica)" at bounding box center [72, 249] width 5 height 5
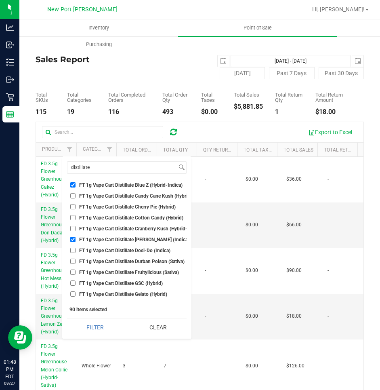
checkbox input "true"
click at [71, 261] on input "FT 1g Vape Cart Distillate Durban Poison (Sativa)" at bounding box center [72, 260] width 5 height 5
checkbox input "true"
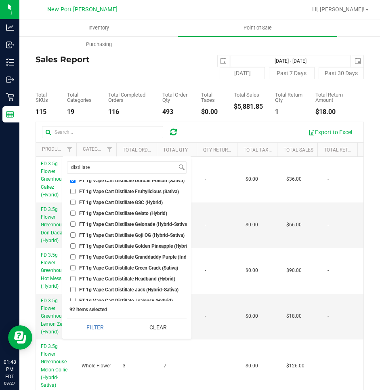
scroll to position [3915, 0]
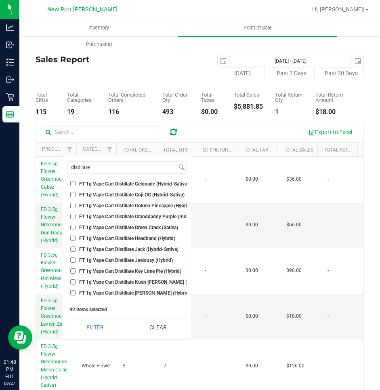
click at [72, 226] on input "FT 1g Vape Cart Distillate Green Crack (Sativa)" at bounding box center [72, 226] width 5 height 5
checkbox input "true"
click at [72, 248] on input "FT 1g Vape Cart Distillate Jack (Hybrid-Sativa)" at bounding box center [72, 248] width 5 height 5
checkbox input "true"
click at [72, 260] on input "FT 1g Vape Cart Distillate Jealousy (Hybrid)" at bounding box center [72, 259] width 5 height 5
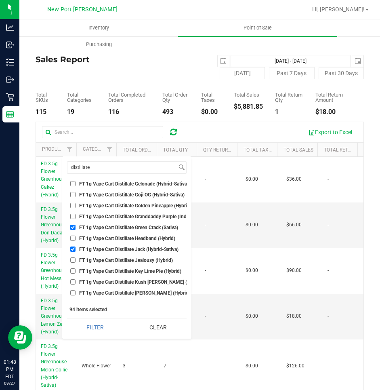
checkbox input "true"
click at [73, 271] on input "FT 1g Vape Cart Distillate Key Lime Pie (Hybrid)" at bounding box center [72, 270] width 5 height 5
checkbox input "true"
click at [72, 282] on input "FT 1g Vape Cart Distillate Kush Mintz (Hybrid)" at bounding box center [72, 281] width 5 height 5
checkbox input "true"
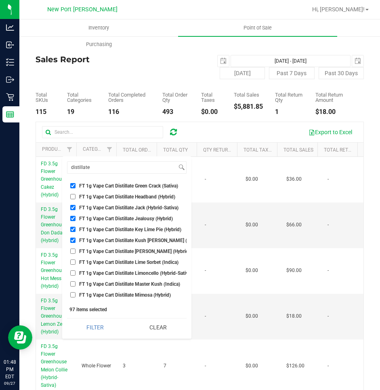
scroll to position [3996, 0]
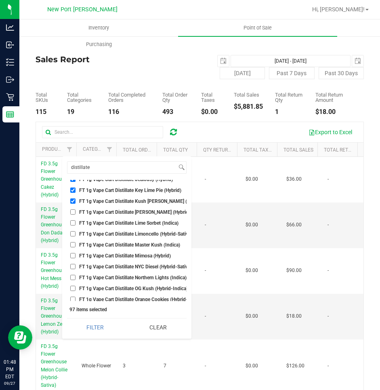
click at [73, 244] on input "FT 1g Vape Cart Distillate Master Kush (Indica)" at bounding box center [72, 244] width 5 height 5
checkbox input "true"
click at [73, 265] on input "FT 1g Vape Cart Distillate NYC Diesel (Hybrid-Sativa)" at bounding box center [72, 266] width 5 height 5
checkbox input "true"
click at [72, 276] on input "FT 1g Vape Cart Distillate Northern Lights (Indica)" at bounding box center [72, 276] width 5 height 5
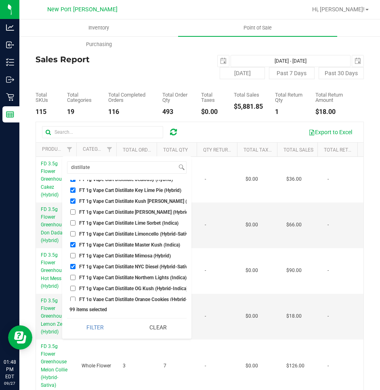
checkbox input "true"
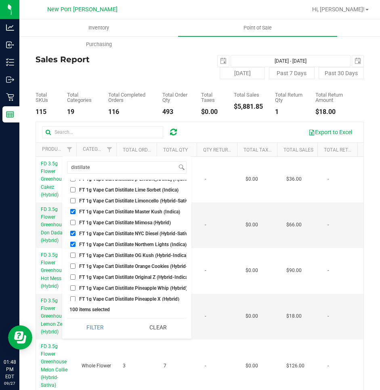
scroll to position [4077, 0]
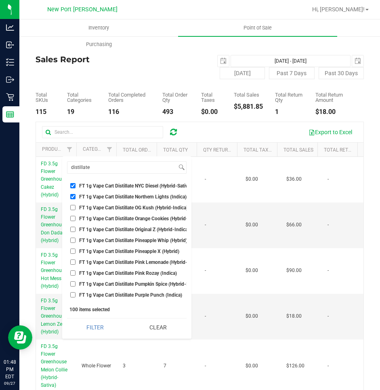
click at [73, 229] on input "FT 1g Vape Cart Distillate Original Z (Hybrid-Indica)" at bounding box center [72, 228] width 5 height 5
checkbox input "true"
click at [72, 252] on input "FT 1g Vape Cart Distillate Pineapple X (Hybrid)" at bounding box center [72, 250] width 5 height 5
checkbox input "true"
click at [72, 283] on input "FT 1g Vape Cart Distillate Pumpkin Spice (Hybrid-Indica)" at bounding box center [72, 283] width 5 height 5
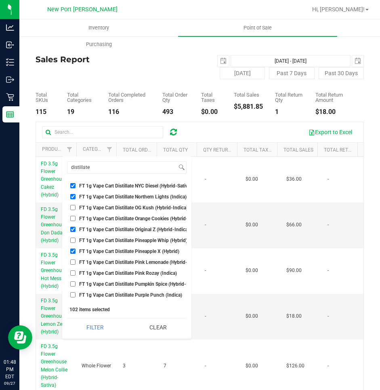
checkbox input "true"
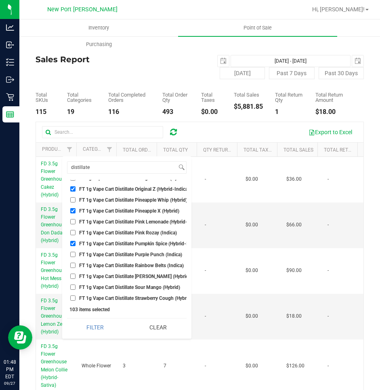
click at [71, 254] on input "FT 1g Vape Cart Distillate Purple Punch (Indica)" at bounding box center [72, 253] width 5 height 5
checkbox input "true"
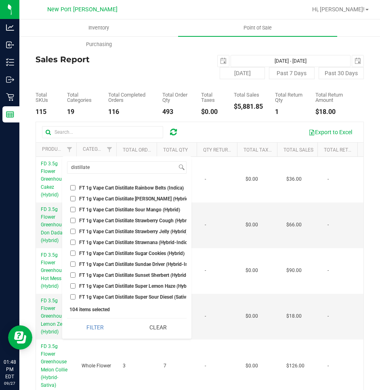
scroll to position [4198, 0]
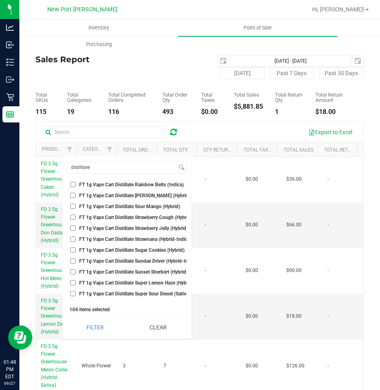
click at [72, 216] on input "FT 1g Vape Cart Distillate Strawberry Cough (Hybrid-Sativa)" at bounding box center [72, 216] width 5 height 5
checkbox input "true"
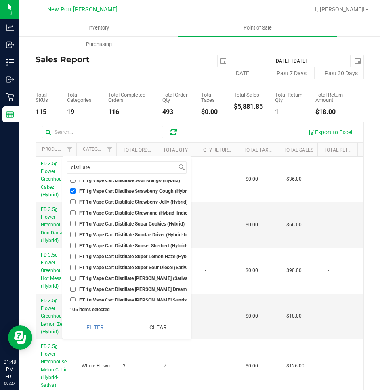
scroll to position [4238, 0]
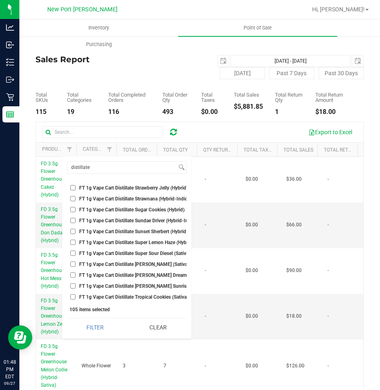
click at [72, 274] on input "FT 1g Vape Cart Distillate Tangie Dream (Sativa)" at bounding box center [72, 274] width 5 height 5
checkbox input "true"
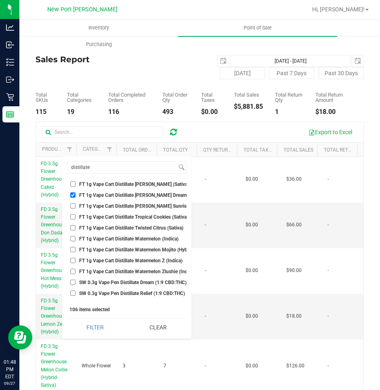
scroll to position [4319, 0]
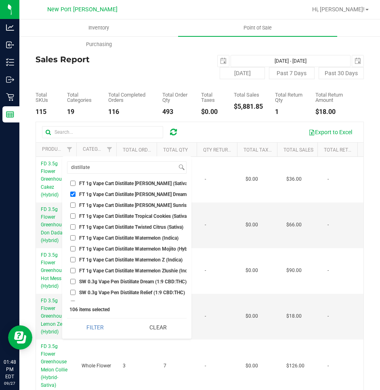
click at [71, 216] on input "FT 1g Vape Cart Distillate Tropical Cookies (Sativa)" at bounding box center [72, 215] width 5 height 5
checkbox input "true"
click at [72, 247] on input "FT 1g Vape Cart Distillate Watermelon Mojito (Hybrid)" at bounding box center [72, 248] width 5 height 5
checkbox input "true"
click at [73, 259] on input "FT 1g Vape Cart Distillate Watermelon Z (Indica)" at bounding box center [72, 259] width 5 height 5
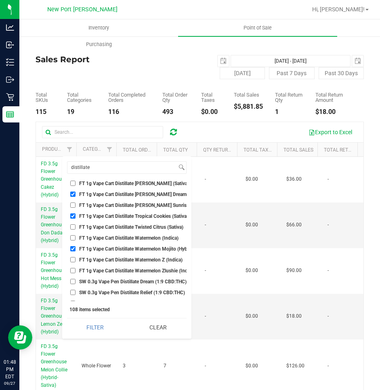
checkbox input "true"
click at [72, 270] on input "FT 1g Vape Cart Distillate Watermelon Zlushie (Indica)" at bounding box center [72, 270] width 5 height 5
checkbox input "true"
click at [67, 318] on button "Filter" at bounding box center [95, 327] width 57 height 18
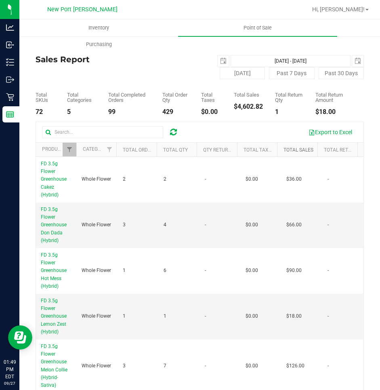
click at [285, 150] on link "Total Sales" at bounding box center [298, 150] width 30 height 6
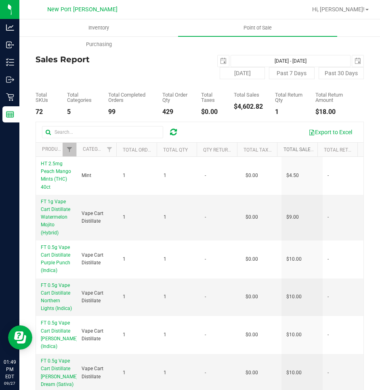
click at [285, 150] on link "Total Sales" at bounding box center [302, 150] width 39 height 6
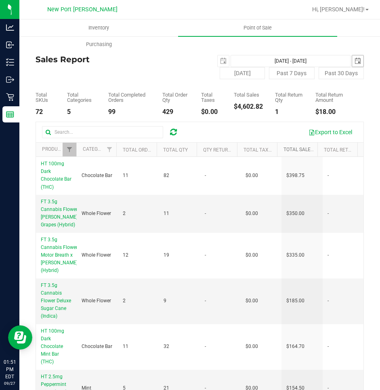
click at [354, 59] on span "select" at bounding box center [357, 61] width 6 height 6
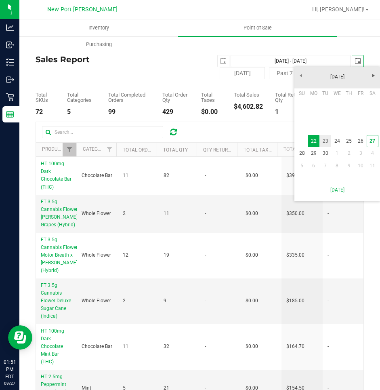
click at [324, 140] on link "23" at bounding box center [325, 141] width 12 height 13
type input "Sep 22, 2025 - Sep 23, 2025"
type input "2025-09-23"
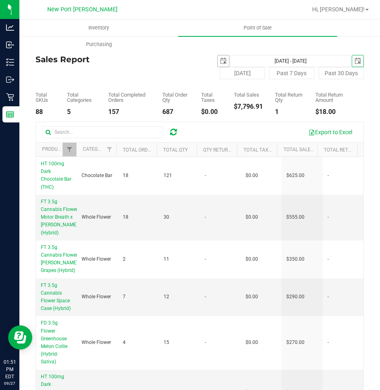
click at [220, 60] on span "select" at bounding box center [223, 61] width 6 height 6
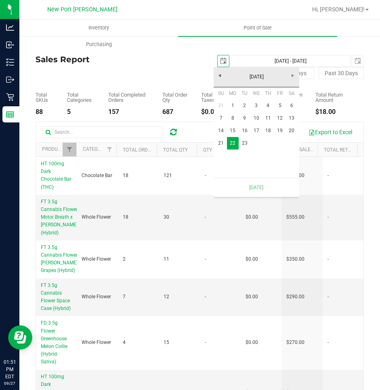
scroll to position [0, 20]
click at [243, 141] on link "23" at bounding box center [245, 143] width 12 height 13
type input "Sep 23, 2025 - Sep 23, 2025"
type input "2025-09-23"
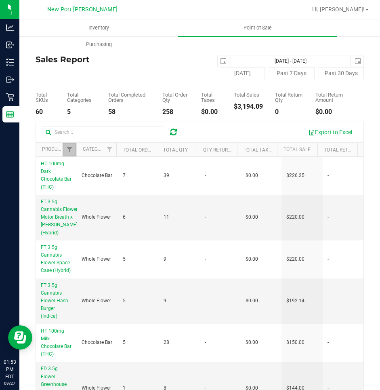
drag, startPoint x: 67, startPoint y: 150, endPoint x: 78, endPoint y: 219, distance: 69.8
click at [67, 150] on span "Filter" at bounding box center [69, 149] width 6 height 6
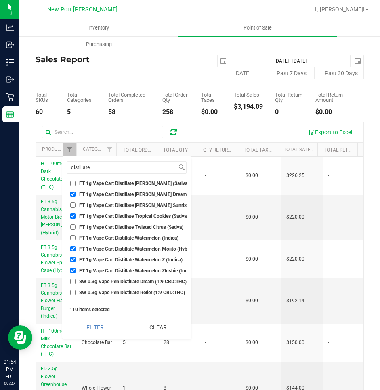
click at [72, 271] on input "FT 1g Vape Cart Distillate Watermelon Zlushie (Indica)" at bounding box center [72, 270] width 5 height 5
checkbox input "false"
click at [72, 257] on input "FT 1g Vape Cart Distillate Watermelon Z (Indica)" at bounding box center [72, 259] width 5 height 5
checkbox input "false"
click at [72, 249] on input "FT 1g Vape Cart Distillate Watermelon Mojito (Hybrid)" at bounding box center [72, 248] width 5 height 5
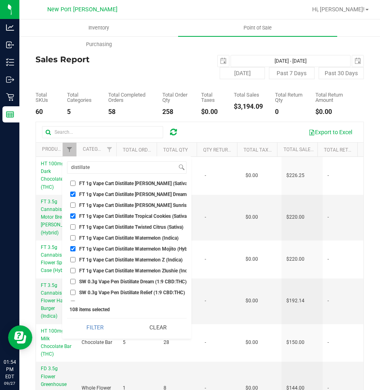
checkbox input "false"
click at [72, 215] on input "FT 1g Vape Cart Distillate Tropical Cookies (Sativa)" at bounding box center [72, 215] width 5 height 5
checkbox input "false"
click at [72, 193] on input "FT 1g Vape Cart Distillate Tangie Dream (Sativa)" at bounding box center [72, 193] width 5 height 5
checkbox input "false"
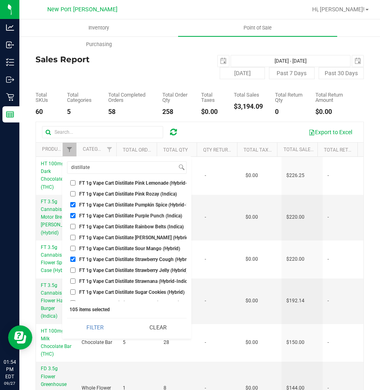
scroll to position [4158, 0]
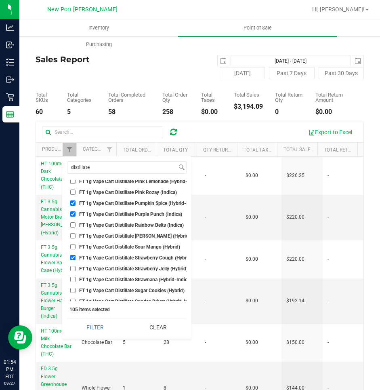
drag, startPoint x: 72, startPoint y: 258, endPoint x: 67, endPoint y: 248, distance: 11.6
click at [66, 248] on div "distillate Select All BDS Black Terp Pen CCELL SILO BATTERY BLACK CR 0.35g Pre-…" at bounding box center [126, 247] width 129 height 182
click at [73, 257] on input "FT 1g Vape Cart Distillate Strawberry Cough (Hybrid-Sativa)" at bounding box center [72, 257] width 5 height 5
checkbox input "false"
click at [72, 213] on input "FT 1g Vape Cart Distillate Purple Punch (Indica)" at bounding box center [72, 213] width 5 height 5
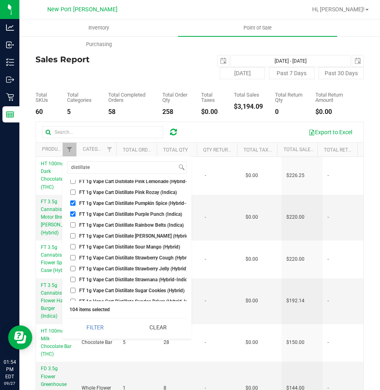
checkbox input "false"
click at [73, 203] on input "FT 1g Vape Cart Distillate Pumpkin Spice (Hybrid-Indica)" at bounding box center [72, 202] width 5 height 5
checkbox input "false"
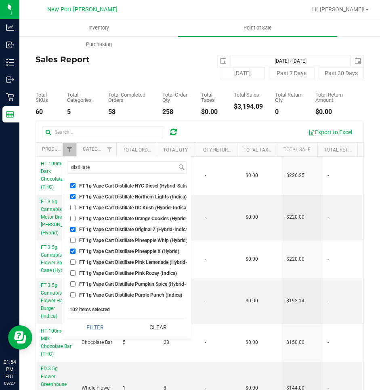
scroll to position [4037, 0]
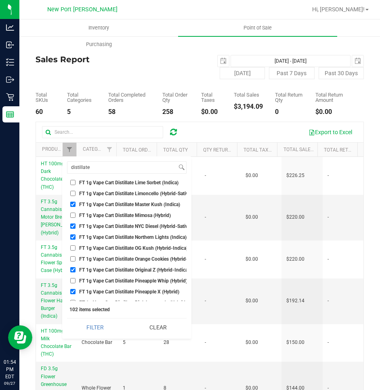
click at [72, 290] on input "FT 1g Vape Cart Distillate Pineapple X (Hybrid)" at bounding box center [72, 291] width 5 height 5
checkbox input "false"
click at [73, 270] on input "FT 1g Vape Cart Distillate Original Z (Hybrid-Indica)" at bounding box center [72, 269] width 5 height 5
checkbox input "false"
click at [71, 235] on input "FT 1g Vape Cart Distillate Northern Lights (Indica)" at bounding box center [72, 236] width 5 height 5
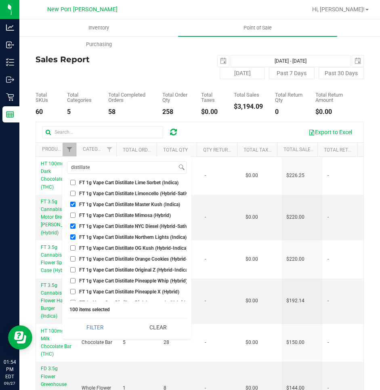
checkbox input "false"
click at [71, 224] on input "FT 1g Vape Cart Distillate NYC Diesel (Hybrid-Sativa)" at bounding box center [72, 225] width 5 height 5
checkbox input "false"
click at [72, 204] on input "FT 1g Vape Cart Distillate Master Kush (Indica)" at bounding box center [72, 203] width 5 height 5
checkbox input "false"
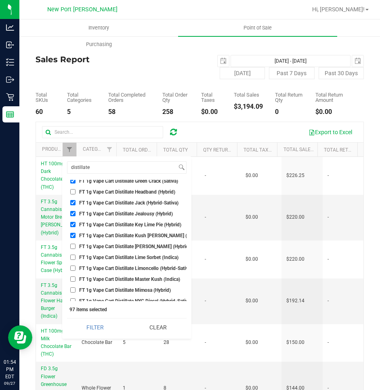
scroll to position [3956, 0]
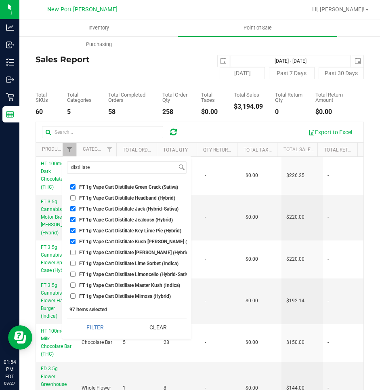
click at [73, 238] on li "FT 1g Vape Cart Distillate Kush Mintz (Hybrid)" at bounding box center [126, 241] width 119 height 8
click at [73, 241] on input "FT 1g Vape Cart Distillate Kush Mintz (Hybrid)" at bounding box center [72, 241] width 5 height 5
checkbox input "false"
click at [72, 230] on input "FT 1g Vape Cart Distillate Key Lime Pie (Hybrid)" at bounding box center [72, 230] width 5 height 5
checkbox input "false"
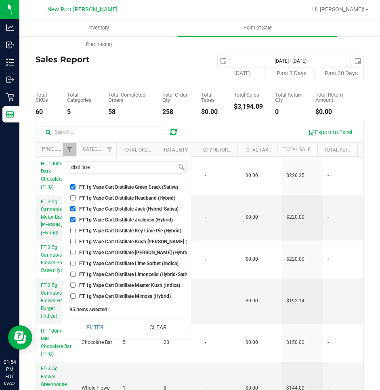
click at [73, 219] on input "FT 1g Vape Cart Distillate Jealousy (Hybrid)" at bounding box center [72, 219] width 5 height 5
checkbox input "false"
click at [72, 208] on input "FT 1g Vape Cart Distillate Jack (Hybrid-Sativa)" at bounding box center [72, 208] width 5 height 5
checkbox input "false"
click at [73, 186] on input "FT 1g Vape Cart Distillate Green Crack (Sativa)" at bounding box center [72, 186] width 5 height 5
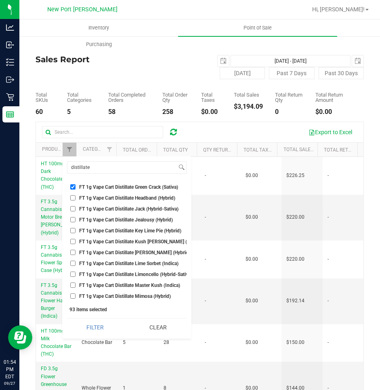
checkbox input "false"
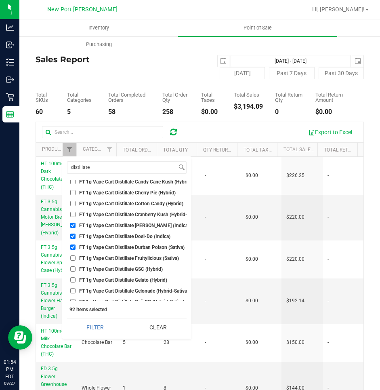
scroll to position [3794, 0]
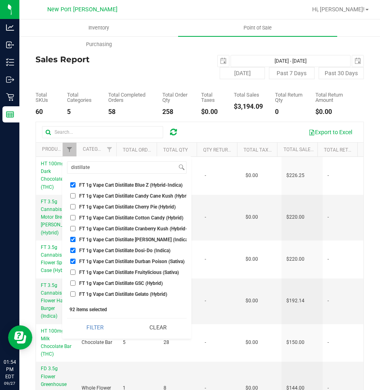
click at [72, 260] on input "FT 1g Vape Cart Distillate Durban Poison (Sativa)" at bounding box center [72, 260] width 5 height 5
checkbox input "false"
click at [72, 249] on input "FT 1g Vape Cart Distillate Dosi-Do (Indica)" at bounding box center [72, 249] width 5 height 5
checkbox input "false"
click at [73, 236] on li "FT 1g Vape Cart Distillate Donny Burger (Indica)" at bounding box center [126, 239] width 119 height 8
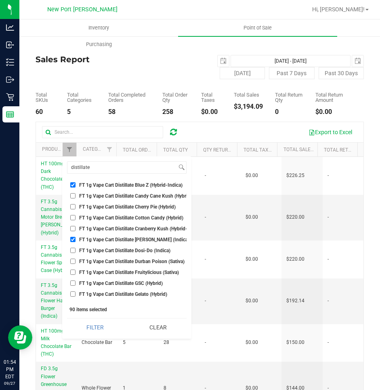
click at [73, 183] on input "FT 1g Vape Cart Distillate Blue Z (Hybrid-Indica)" at bounding box center [72, 184] width 5 height 5
checkbox input "false"
click at [73, 239] on input "FT 1g Vape Cart Distillate Donny Burger (Indica)" at bounding box center [72, 239] width 5 height 5
checkbox input "false"
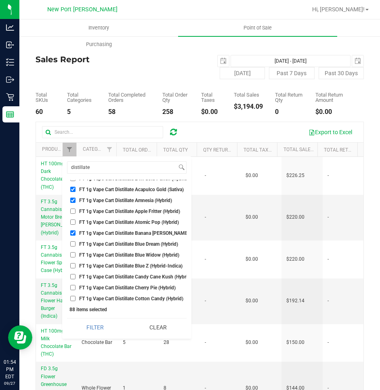
click at [73, 231] on input "FT 1g Vape Cart Distillate Banana Runtz (Hybrid)" at bounding box center [72, 232] width 5 height 5
checkbox input "false"
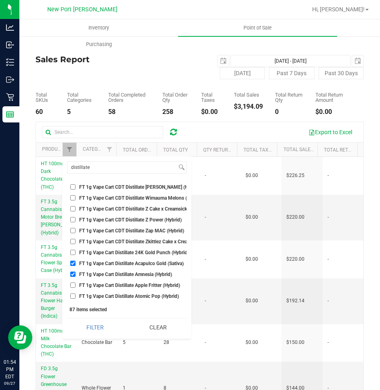
scroll to position [3633, 0]
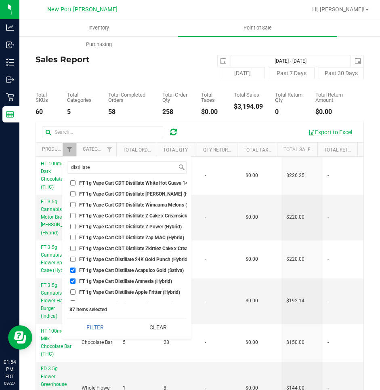
click at [72, 279] on input "FT 1g Vape Cart Distillate Amnesia (Hybrid)" at bounding box center [72, 280] width 5 height 5
checkbox input "false"
click at [73, 268] on input "FT 1g Vape Cart Distillate Acapulco Gold (Sativa)" at bounding box center [72, 269] width 5 height 5
checkbox input "false"
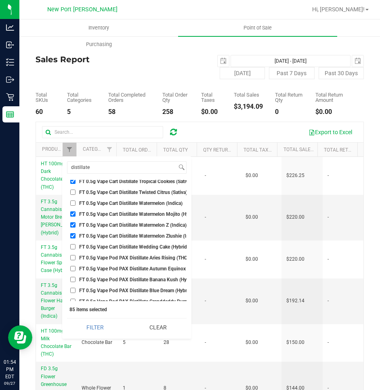
scroll to position [1938, 0]
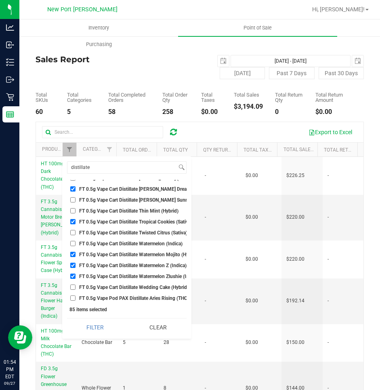
click at [73, 274] on input "FT 0.5g Vape Cart Distillate Watermelon Zlushie (Indica)" at bounding box center [72, 275] width 5 height 5
checkbox input "false"
click at [74, 264] on input "FT 0.5g Vape Cart Distillate Watermelon Z (Indica)" at bounding box center [72, 264] width 5 height 5
checkbox input "false"
click at [73, 253] on input "FT 0.5g Vape Cart Distillate Watermelon Mojito (Hybrid)" at bounding box center [72, 253] width 5 height 5
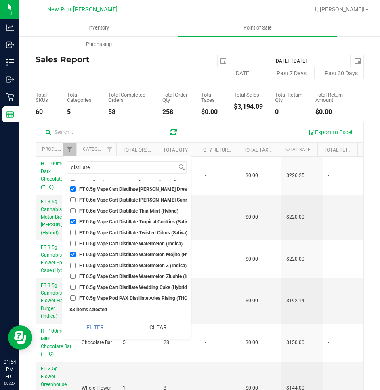
checkbox input "false"
click at [73, 220] on input "FT 0.5g Vape Cart Distillate Tropical Cookies (Sativa)" at bounding box center [72, 221] width 5 height 5
checkbox input "false"
click at [72, 189] on input "FT 0.5g Vape Cart Distillate Tangie Dream (Sativa)" at bounding box center [72, 188] width 5 height 5
checkbox input "false"
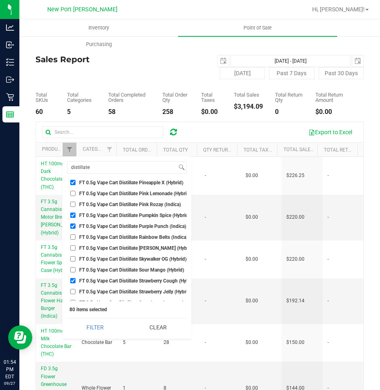
scroll to position [1776, 0]
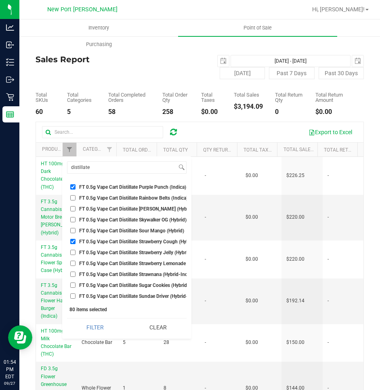
click at [71, 241] on input "FT 0.5g Vape Cart Distillate Strawberry Cough (Hybrid-Sativa)" at bounding box center [72, 241] width 5 height 5
checkbox input "false"
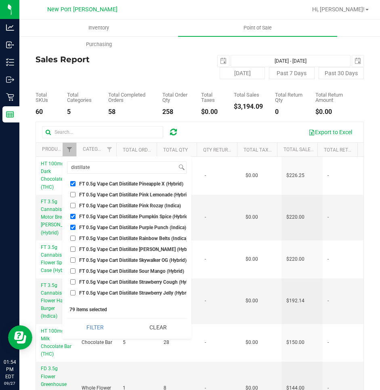
click at [72, 225] on input "FT 0.5g Vape Cart Distillate Purple Punch (Indica)" at bounding box center [72, 226] width 5 height 5
checkbox input "false"
click at [74, 215] on input "FT 0.5g Vape Cart Distillate Pumpkin Spice (Hybrid-Indica)" at bounding box center [72, 216] width 5 height 5
checkbox input "false"
click at [73, 184] on input "FT 0.5g Vape Cart Distillate Pineapple X (Hybrid)" at bounding box center [72, 183] width 5 height 5
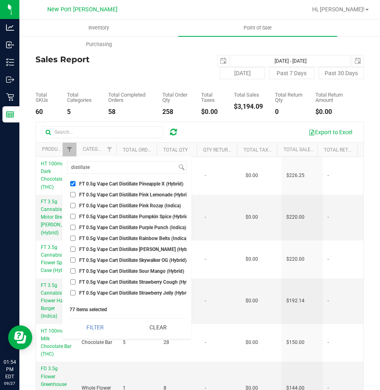
checkbox input "false"
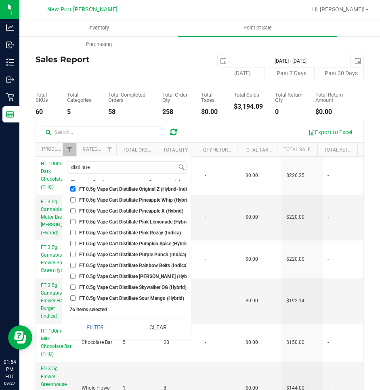
scroll to position [1655, 0]
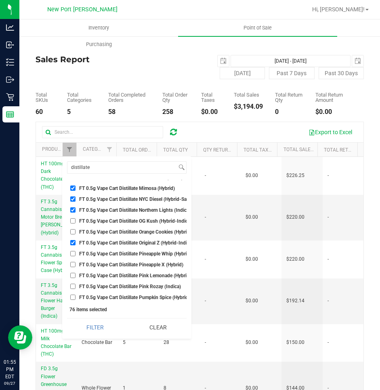
click at [71, 241] on input "FT 0.5g Vape Cart Distillate Original Z (Hybrid-Indica)" at bounding box center [72, 242] width 5 height 5
checkbox input "false"
click at [73, 210] on input "FT 0.5g Vape Cart Distillate Northern Lights (Indica)" at bounding box center [72, 209] width 5 height 5
checkbox input "false"
click at [73, 199] on input "FT 0.5g Vape Cart Distillate NYC Diesel (Hybrid-Sativa)" at bounding box center [72, 198] width 5 height 5
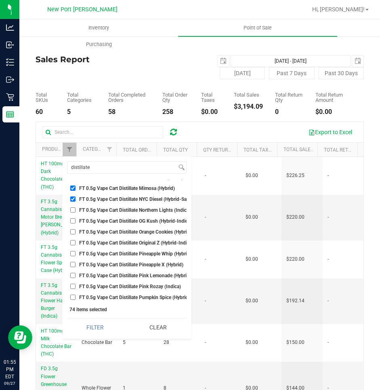
checkbox input "false"
click at [73, 188] on input "FT 0.5g Vape Cart Distillate Mimosa (Hybrid)" at bounding box center [72, 187] width 5 height 5
checkbox input "false"
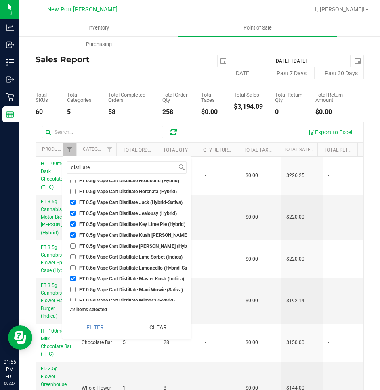
scroll to position [1534, 0]
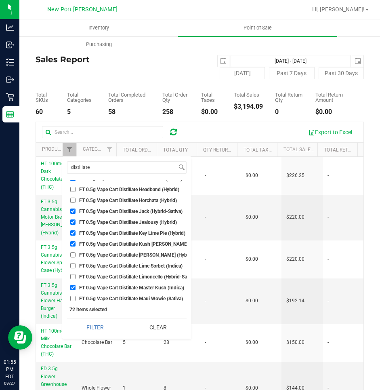
click at [73, 285] on input "FT 0.5g Vape Cart Distillate Master Kush (Indica)" at bounding box center [72, 287] width 5 height 5
checkbox input "false"
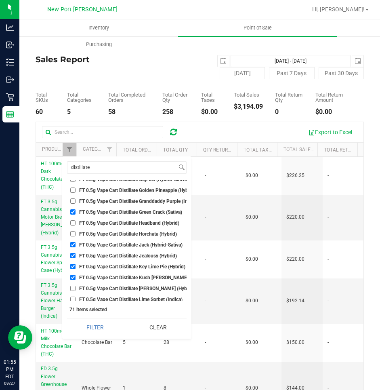
scroll to position [1494, 0]
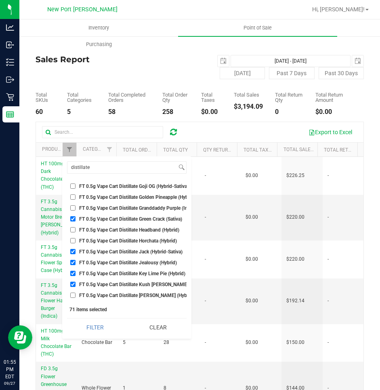
click at [72, 283] on input "FT 0.5g Vape Cart Distillate Kush Mintz (Hybrid)" at bounding box center [72, 283] width 5 height 5
checkbox input "false"
click at [73, 273] on input "FT 0.5g Vape Cart Distillate Key Lime Pie (Hybrid)" at bounding box center [72, 272] width 5 height 5
checkbox input "false"
click at [73, 261] on input "FT 0.5g Vape Cart Distillate Jealousy (Hybrid)" at bounding box center [72, 262] width 5 height 5
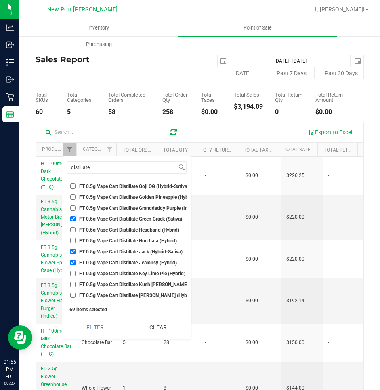
checkbox input "false"
click at [72, 251] on input "FT 0.5g Vape Cart Distillate Jack (Hybrid-Sativa)" at bounding box center [72, 251] width 5 height 5
checkbox input "false"
click at [72, 218] on input "FT 0.5g Vape Cart Distillate Green Crack (Sativa)" at bounding box center [72, 218] width 5 height 5
checkbox input "false"
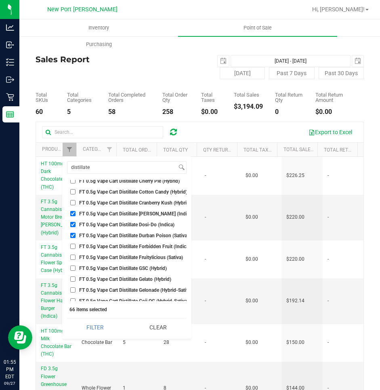
scroll to position [1372, 0]
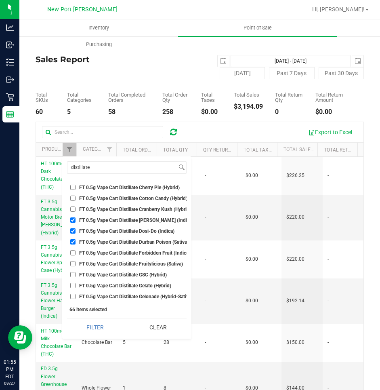
click at [73, 241] on input "FT 0.5g Vape Cart Distillate Durban Poison (Sativa)" at bounding box center [72, 241] width 5 height 5
checkbox input "false"
click at [73, 230] on input "FT 0.5g Vape Cart Distillate Dosi-Do (Indica)" at bounding box center [72, 230] width 5 height 5
checkbox input "false"
click at [73, 218] on input "FT 0.5g Vape Cart Distillate Donny Burger (Indica)" at bounding box center [72, 219] width 5 height 5
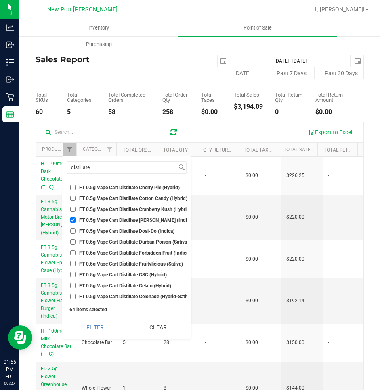
checkbox input "false"
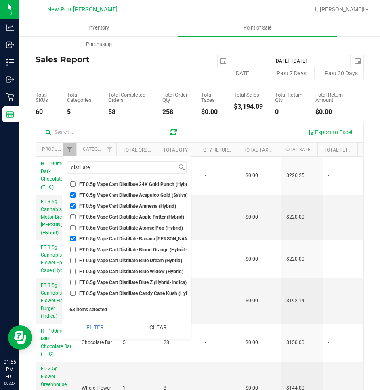
scroll to position [1251, 0]
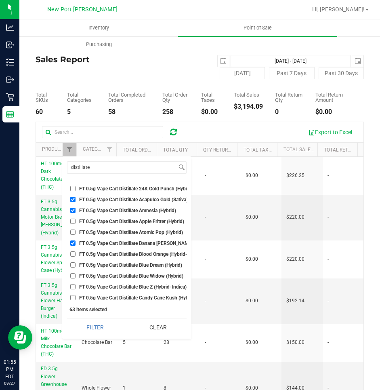
click at [71, 243] on input "FT 0.5g Vape Cart Distillate Banana Runtz (Hybrid)" at bounding box center [72, 242] width 5 height 5
checkbox input "false"
click at [73, 209] on input "FT 0.5g Vape Cart Distillate Amnesia (Hybrid)" at bounding box center [72, 209] width 5 height 5
checkbox input "false"
click at [71, 200] on input "FT 0.5g Vape Cart Distillate Acapulco Gold (Sativa)" at bounding box center [72, 199] width 5 height 5
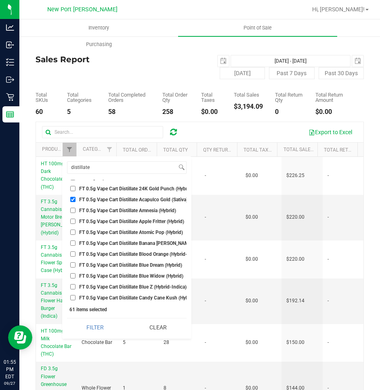
checkbox input "false"
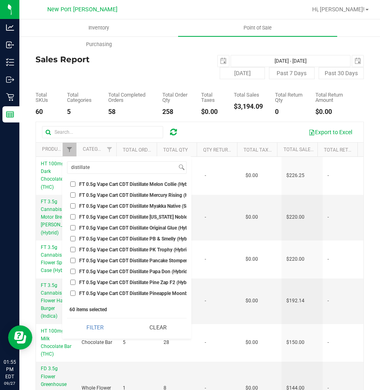
scroll to position [888, 0]
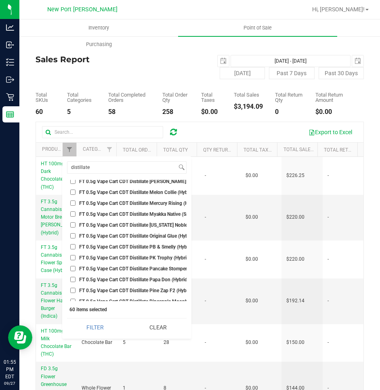
click at [136, 309] on div "60 items selected" at bounding box center [126, 309] width 115 height 6
click at [98, 170] on input "distillate" at bounding box center [121, 167] width 109 height 12
type input "d"
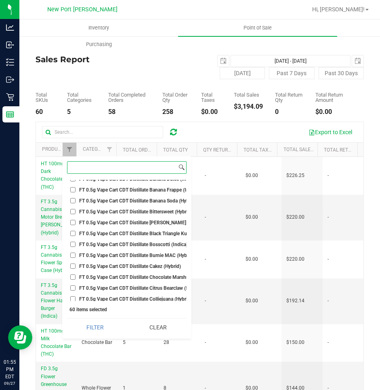
scroll to position [5746, 0]
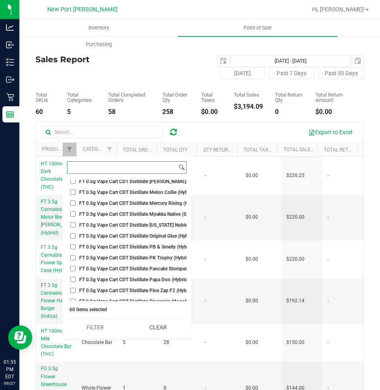
click at [67, 318] on button "Filter" at bounding box center [95, 327] width 57 height 18
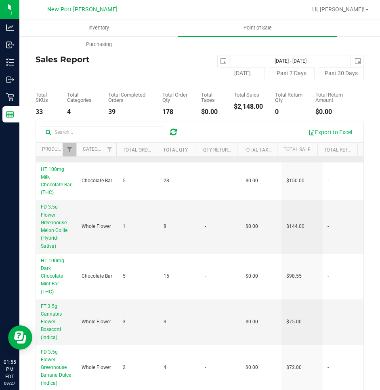
scroll to position [0, 0]
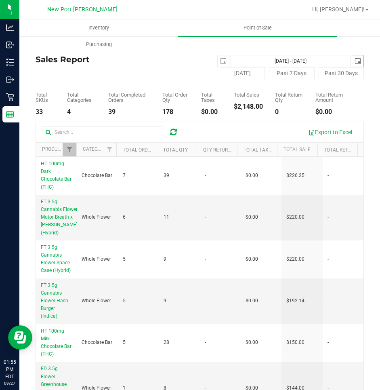
click at [354, 61] on span "select" at bounding box center [357, 61] width 6 height 6
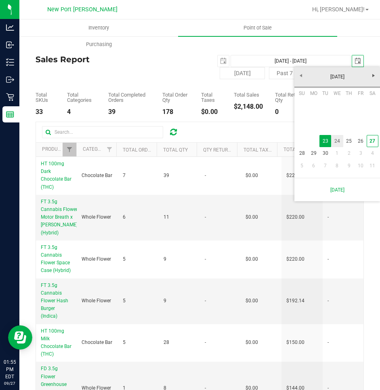
click at [335, 140] on link "24" at bounding box center [337, 141] width 12 height 13
type input "Sep 23, 2025 - Sep 24, 2025"
type input "2025-09-24"
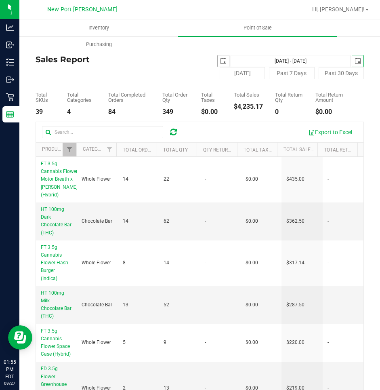
click at [220, 61] on span "select" at bounding box center [223, 61] width 6 height 6
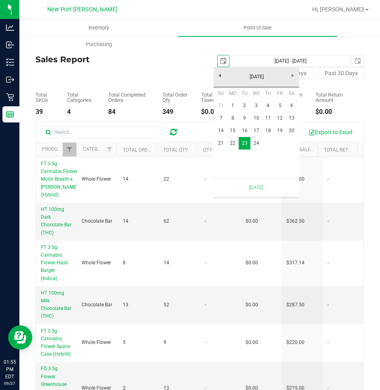
scroll to position [0, 20]
click at [258, 141] on link "24" at bounding box center [256, 143] width 12 height 13
type input "Sep 24, 2025 - Sep 24, 2025"
type input "2025-09-24"
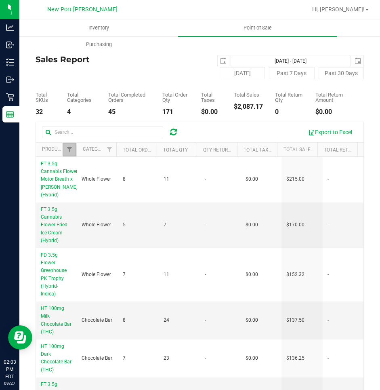
drag, startPoint x: 70, startPoint y: 149, endPoint x: 124, endPoint y: 229, distance: 97.1
click at [70, 149] on span "Filter" at bounding box center [69, 149] width 6 height 6
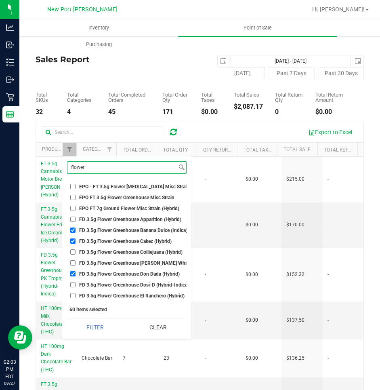
type input "flower"
click at [73, 230] on input "FD 3.5g Flower Greenhouse Banana Dulce (Indica)" at bounding box center [72, 229] width 5 height 5
checkbox input "false"
click at [74, 240] on input "FD 3.5g Flower Greenhouse Cakez (Hybrid)" at bounding box center [72, 240] width 5 height 5
checkbox input "false"
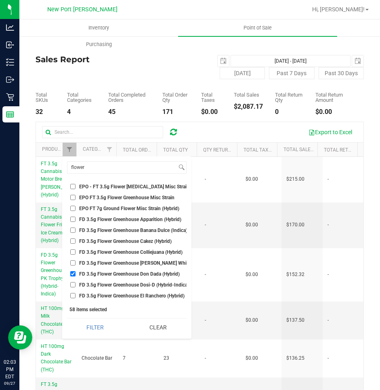
click at [72, 273] on input "FD 3.5g Flower Greenhouse Don Dada (Hybrid)" at bounding box center [72, 273] width 5 height 5
checkbox input "false"
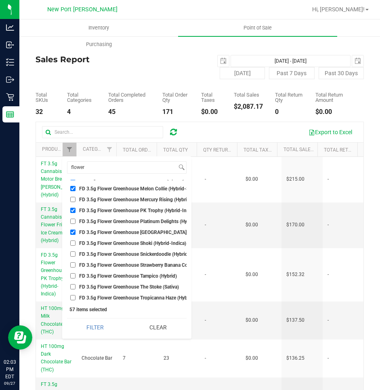
scroll to position [121, 0]
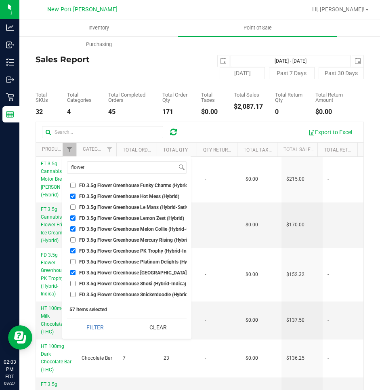
click at [73, 196] on input "FD 3.5g Flower Greenhouse Hot Mess (Hybrid)" at bounding box center [72, 195] width 5 height 5
checkbox input "false"
click at [73, 217] on input "FD 3.5g Flower Greenhouse Lemon Zest (Hybrid)" at bounding box center [72, 217] width 5 height 5
checkbox input "false"
click at [72, 228] on input "FD 3.5g Flower Greenhouse Melon Collie (Hybrid-Sativa)" at bounding box center [72, 228] width 5 height 5
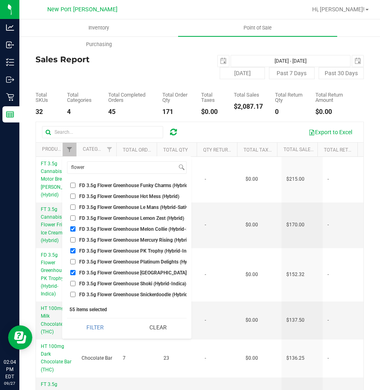
checkbox input "false"
click at [72, 272] on input "FD 3.5g Flower Greenhouse Rainbow Harbor (Hybrid-Indica)" at bounding box center [72, 272] width 5 height 5
click at [100, 167] on input "flower" at bounding box center [121, 167] width 109 height 12
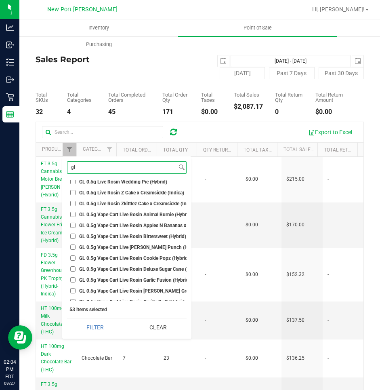
scroll to position [1041, 0]
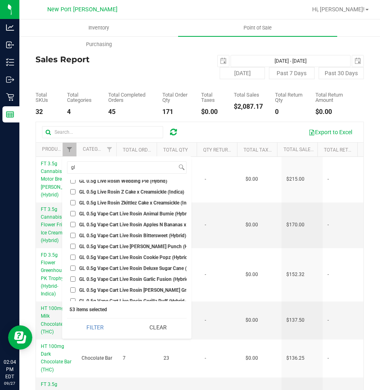
click at [73, 235] on input "GL 0.5g Vape Cart Live Rosin Bittersweet (Hybrid)" at bounding box center [72, 235] width 5 height 5
click at [71, 256] on input "GL 0.5g Vape Cart Live Rosin Cookie Popz (Hybrid)" at bounding box center [72, 256] width 5 height 5
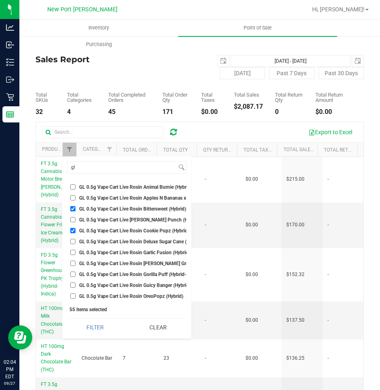
scroll to position [1081, 0]
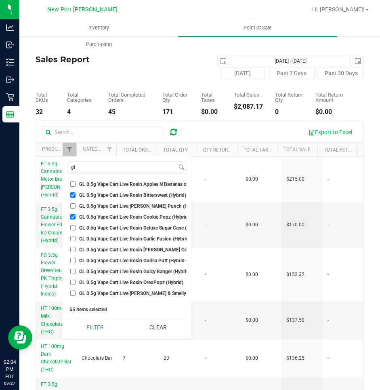
click at [73, 249] on input "GL 0.5g Vape Cart Live Rosin Gaspar's Grapes (Hybrid)" at bounding box center [72, 249] width 5 height 5
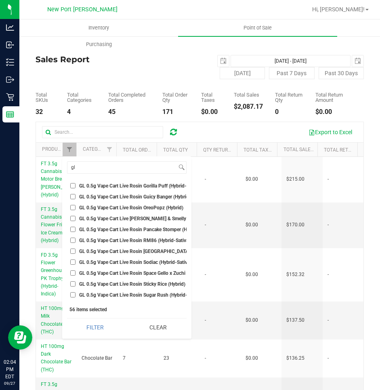
scroll to position [1162, 0]
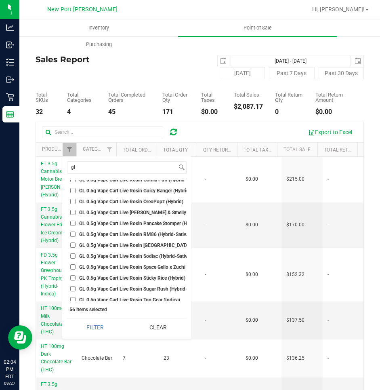
click at [73, 266] on input "GL 0.5g Vape Cart Live Rosin Space Gello x Zuchi (Hybrid)" at bounding box center [72, 266] width 5 height 5
click at [67, 318] on button "Filter" at bounding box center [95, 327] width 57 height 18
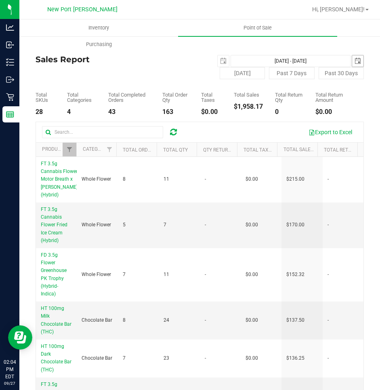
click at [354, 63] on span "select" at bounding box center [357, 61] width 6 height 6
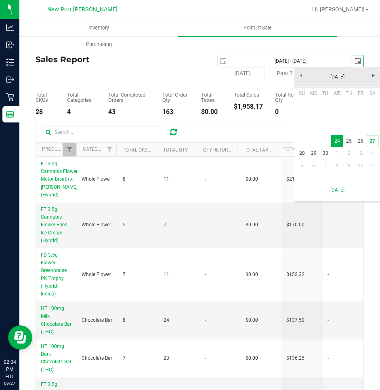
scroll to position [0, 20]
drag, startPoint x: 348, startPoint y: 140, endPoint x: 345, endPoint y: 128, distance: 11.8
click at [348, 140] on link "25" at bounding box center [349, 141] width 12 height 13
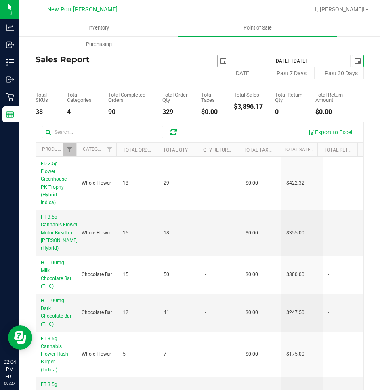
click at [220, 58] on span "select" at bounding box center [223, 61] width 6 height 6
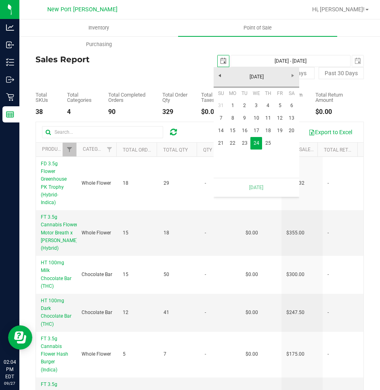
scroll to position [0, 20]
click at [269, 145] on link "25" at bounding box center [268, 143] width 12 height 13
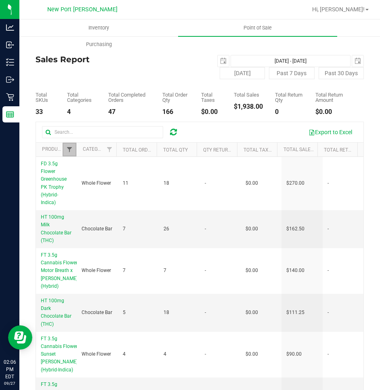
click at [69, 149] on span "Filter" at bounding box center [69, 149] width 6 height 6
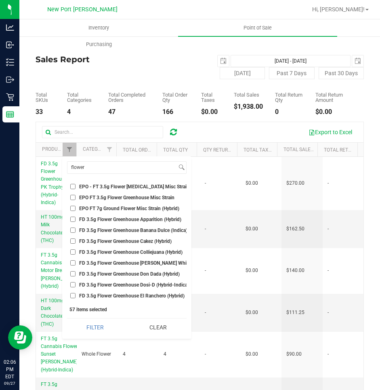
click at [73, 229] on input "FD 3.5g Flower Greenhouse Banana Dulce (Indica)" at bounding box center [72, 229] width 5 height 5
click at [72, 243] on input "FD 3.5g Flower Greenhouse Cakez (Hybrid)" at bounding box center [72, 240] width 5 height 5
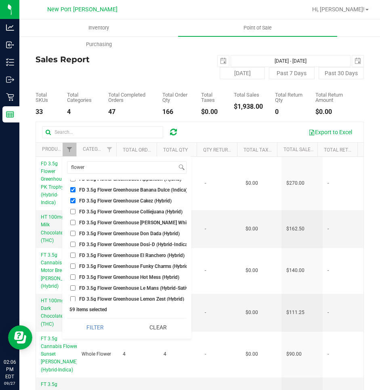
click at [71, 234] on input "FD 3.5g Flower Greenhouse Don Dada (Hybrid)" at bounding box center [72, 232] width 5 height 5
click at [75, 275] on input "FD 3.5g Flower Greenhouse Hot Mess (Hybrid)" at bounding box center [72, 276] width 5 height 5
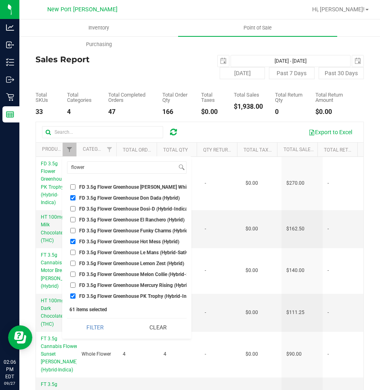
scroll to position [121, 0]
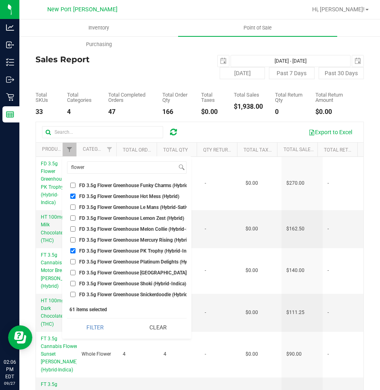
click at [70, 220] on input "FD 3.5g Flower Greenhouse Lemon Zest (Hybrid)" at bounding box center [72, 217] width 5 height 5
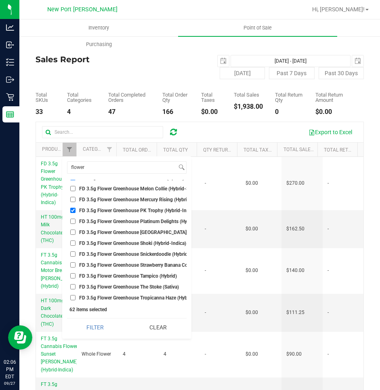
click at [69, 187] on li "FD 3.5g Flower Greenhouse Melon Collie (Hybrid-Sativa)" at bounding box center [126, 188] width 119 height 8
click at [71, 189] on input "FD 3.5g Flower Greenhouse Melon Collie (Hybrid-Sativa)" at bounding box center [72, 188] width 5 height 5
click at [72, 232] on input "FD 3.5g Flower Greenhouse Rainbow Harbor (Hybrid-Indica)" at bounding box center [72, 231] width 5 height 5
click at [67, 318] on button "Filter" at bounding box center [95, 327] width 57 height 18
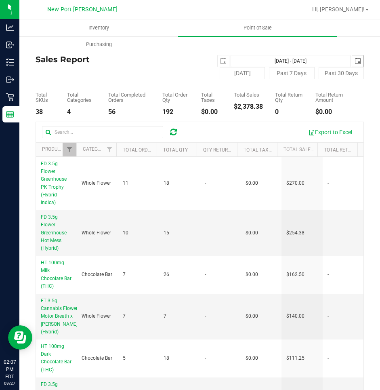
click at [354, 61] on span "select" at bounding box center [357, 61] width 6 height 6
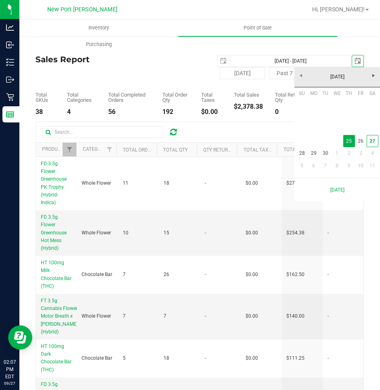
scroll to position [0, 20]
click at [360, 139] on link "26" at bounding box center [361, 141] width 12 height 13
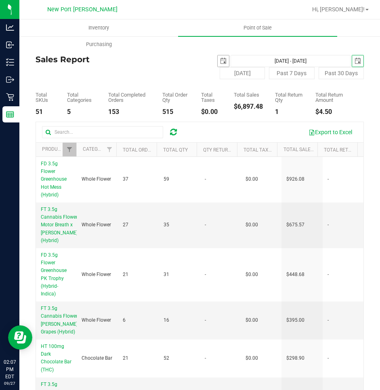
click at [220, 60] on span "select" at bounding box center [223, 61] width 6 height 6
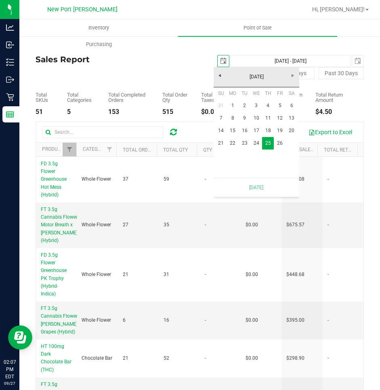
scroll to position [0, 20]
click at [279, 142] on link "26" at bounding box center [280, 143] width 12 height 13
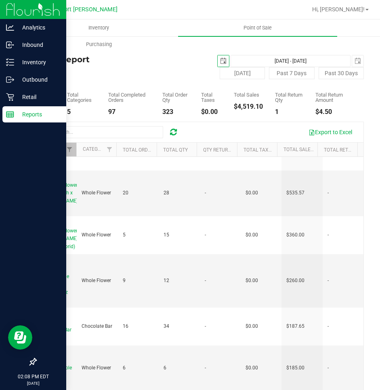
scroll to position [68, 0]
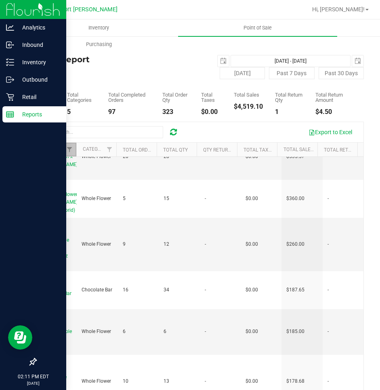
drag, startPoint x: 66, startPoint y: 150, endPoint x: 11, endPoint y: 249, distance: 113.3
click at [66, 150] on span "Filter" at bounding box center [69, 149] width 6 height 6
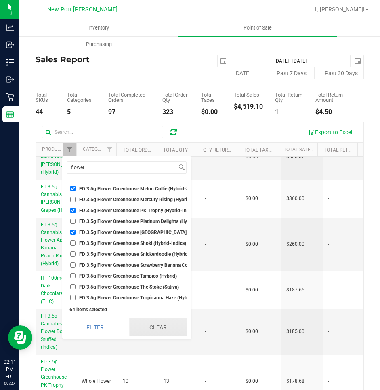
click at [157, 328] on button "Clear" at bounding box center [157, 327] width 57 height 18
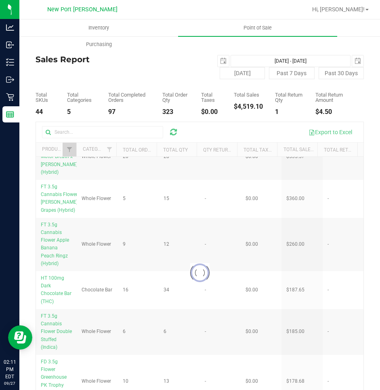
scroll to position [0, 0]
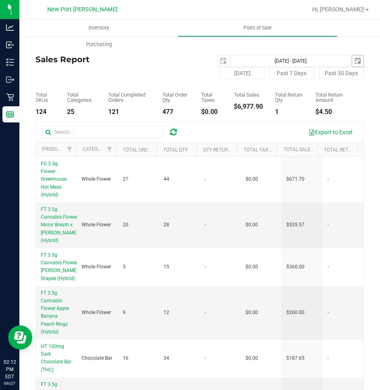
click at [354, 61] on span "select" at bounding box center [357, 61] width 6 height 6
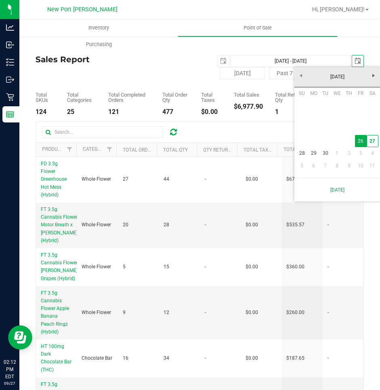
click at [194, 59] on div "2025-09-26 Sep 26, 2025 - Sep 26, 2025 2025-09-26" at bounding box center [282, 61] width 176 height 12
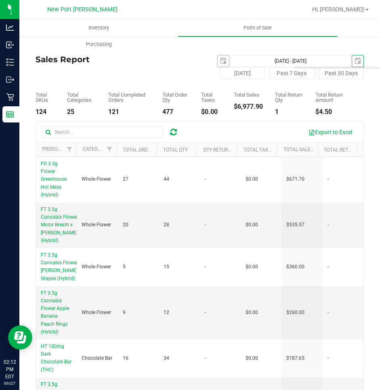
scroll to position [0, 0]
click at [220, 59] on span "select" at bounding box center [223, 61] width 6 height 6
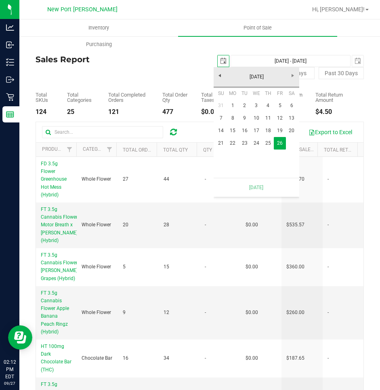
scroll to position [0, 20]
click at [267, 143] on link "25" at bounding box center [268, 143] width 12 height 13
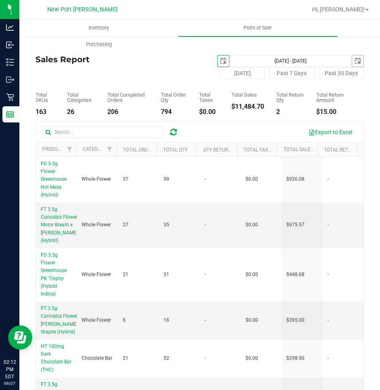
click at [354, 59] on span "select" at bounding box center [357, 61] width 6 height 6
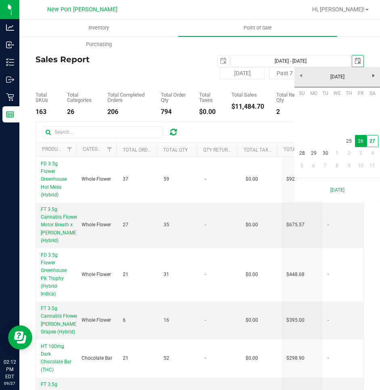
scroll to position [0, 20]
click at [349, 138] on link "25" at bounding box center [349, 141] width 12 height 13
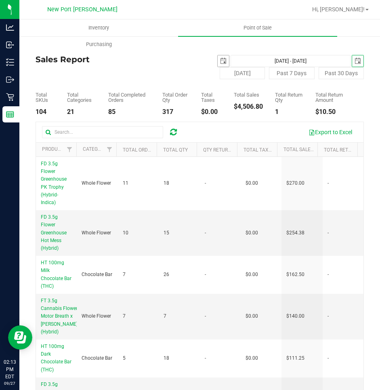
click at [220, 61] on span "select" at bounding box center [223, 61] width 6 height 6
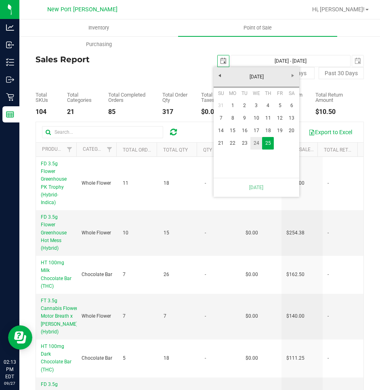
click at [258, 142] on link "24" at bounding box center [256, 143] width 12 height 13
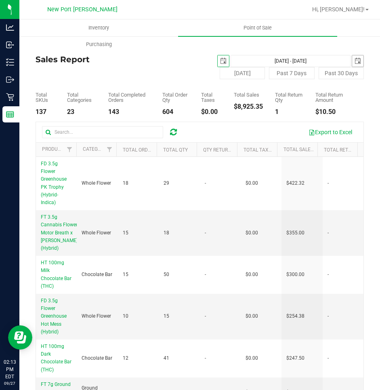
click at [354, 61] on span "select" at bounding box center [357, 61] width 6 height 6
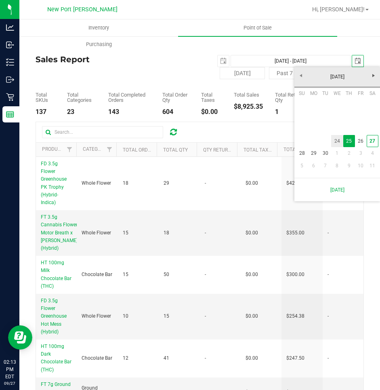
click at [337, 139] on link "24" at bounding box center [337, 141] width 12 height 13
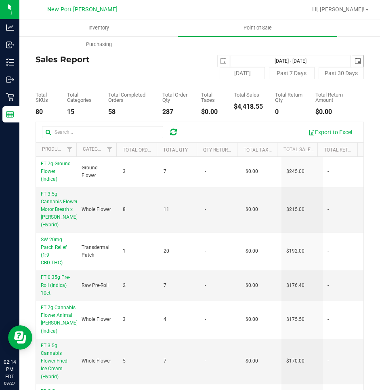
click at [354, 61] on span "select" at bounding box center [357, 61] width 6 height 6
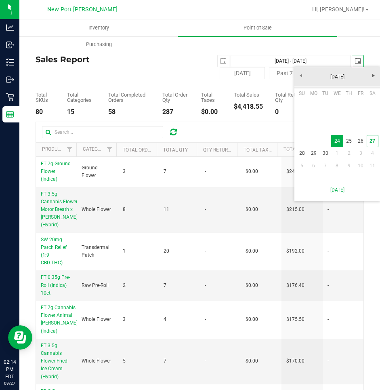
click at [178, 63] on h4 "Sales Report" at bounding box center [118, 59] width 164 height 9
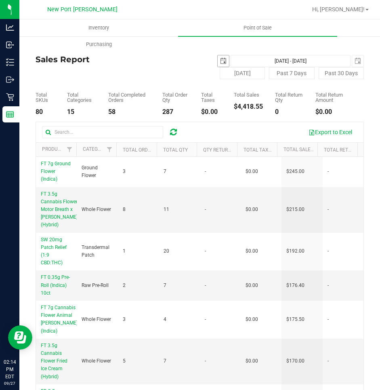
click at [222, 59] on span "select" at bounding box center [223, 61] width 6 height 6
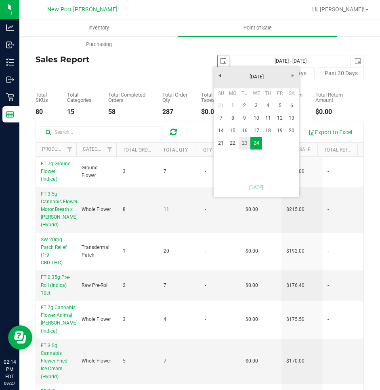
click at [243, 141] on link "23" at bounding box center [245, 143] width 12 height 13
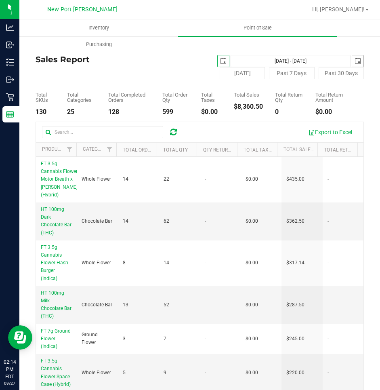
click at [354, 60] on span "select" at bounding box center [357, 61] width 6 height 6
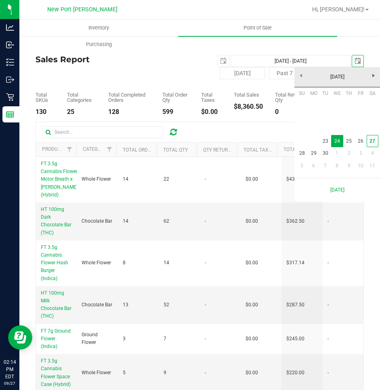
scroll to position [0, 20]
click at [324, 140] on link "23" at bounding box center [325, 141] width 12 height 13
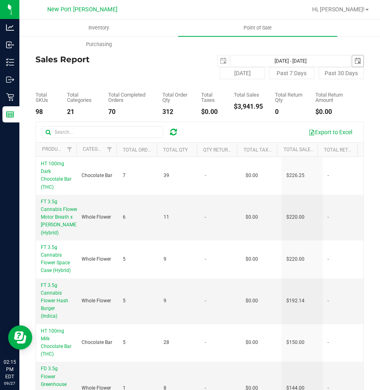
click at [354, 59] on span "select" at bounding box center [357, 61] width 6 height 6
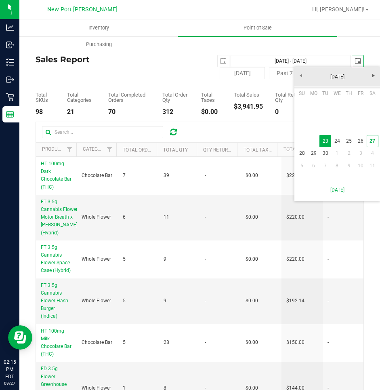
click at [177, 54] on div "Back Sales Report 2025-09-23 Sep 23, 2025 - Sep 23, 2025 2025-09-23 Today Past …" at bounding box center [200, 234] width 328 height 380
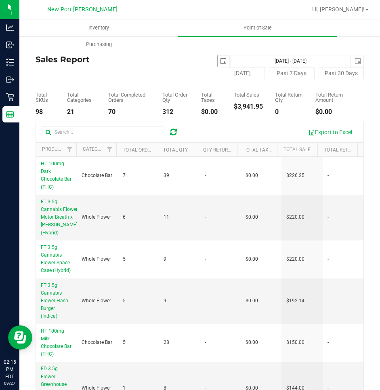
click at [222, 56] on span "select" at bounding box center [223, 60] width 11 height 11
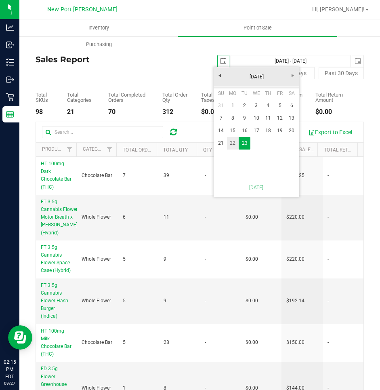
click at [231, 142] on link "22" at bounding box center [233, 143] width 12 height 13
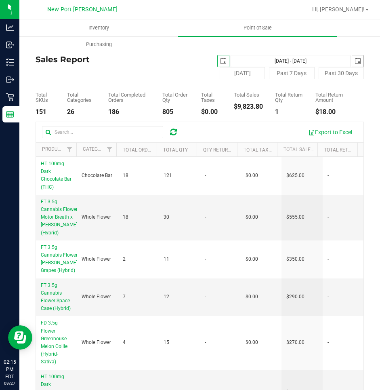
click at [354, 61] on span "select" at bounding box center [357, 61] width 6 height 6
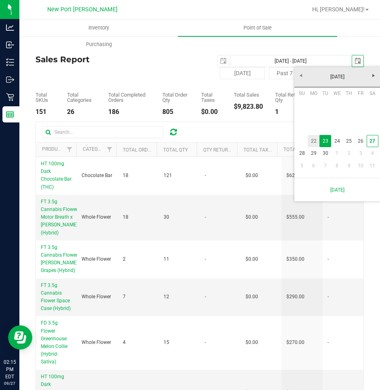
click at [312, 142] on link "22" at bounding box center [314, 141] width 12 height 13
